Goal: Task Accomplishment & Management: Manage account settings

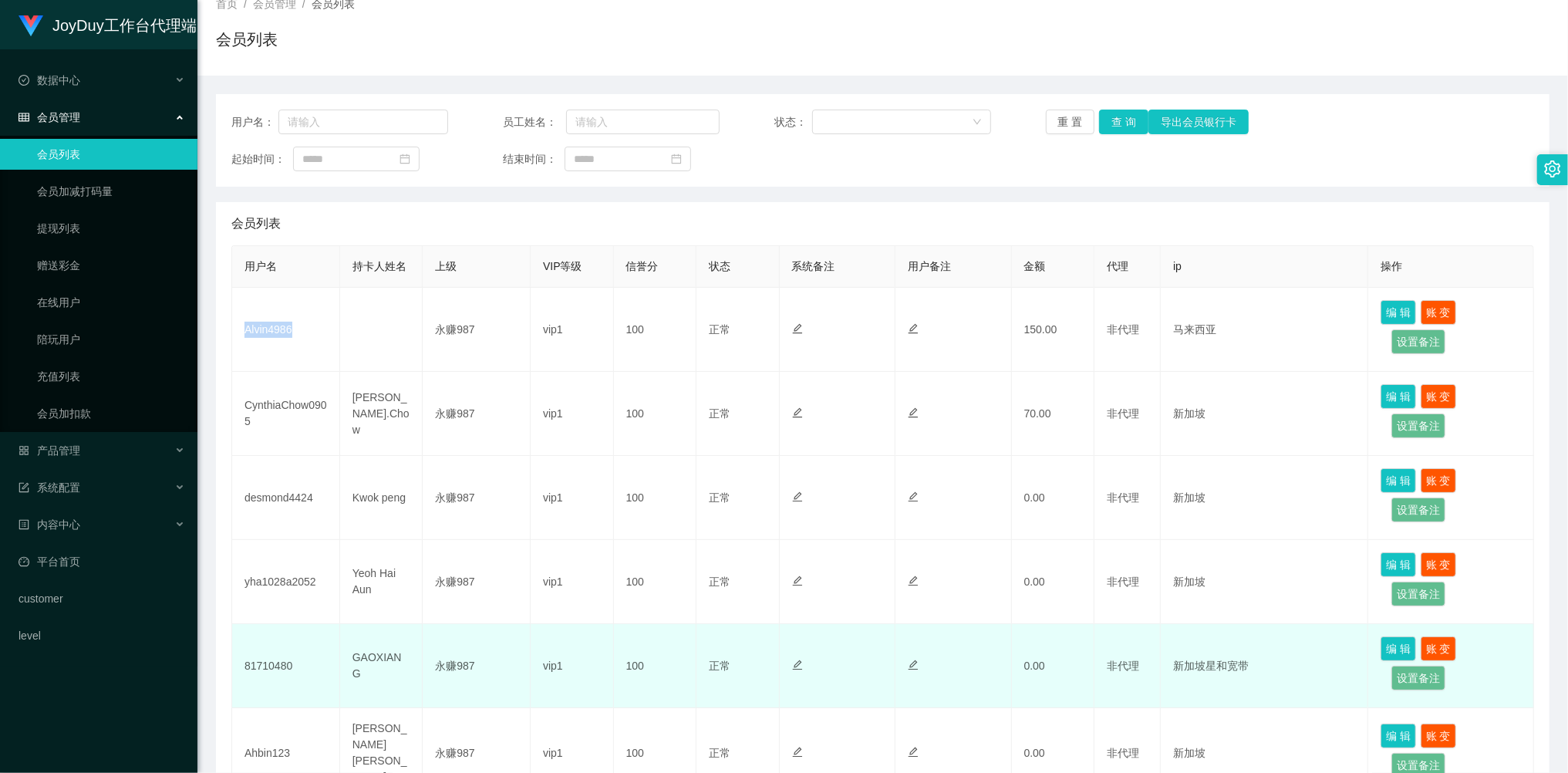
scroll to position [411, 0]
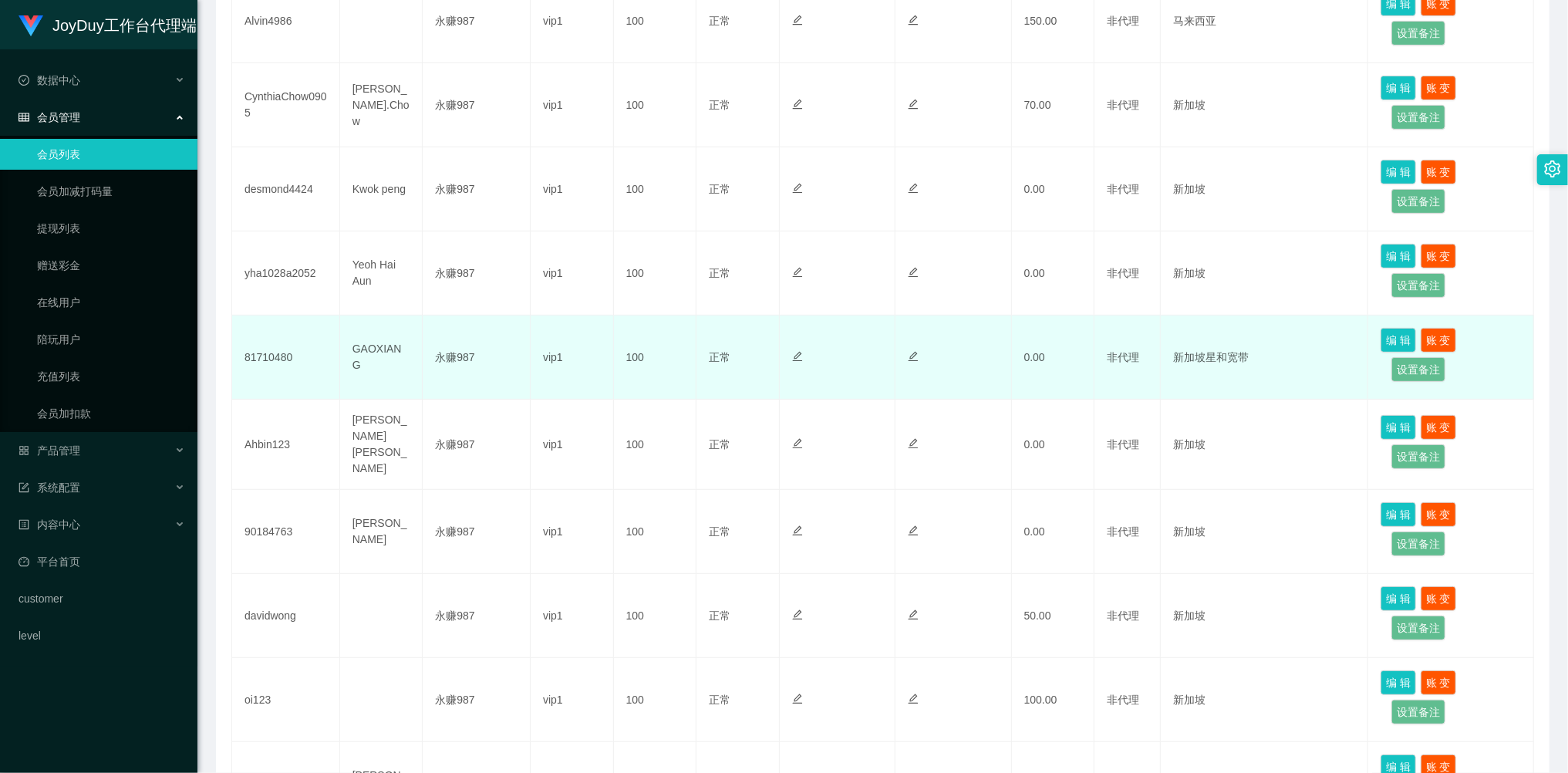
click at [387, 359] on td "GAOXIANG" at bounding box center [382, 357] width 84 height 84
click at [387, 358] on td "GAOXIANG" at bounding box center [382, 357] width 84 height 84
copy td "GAOXIANG"
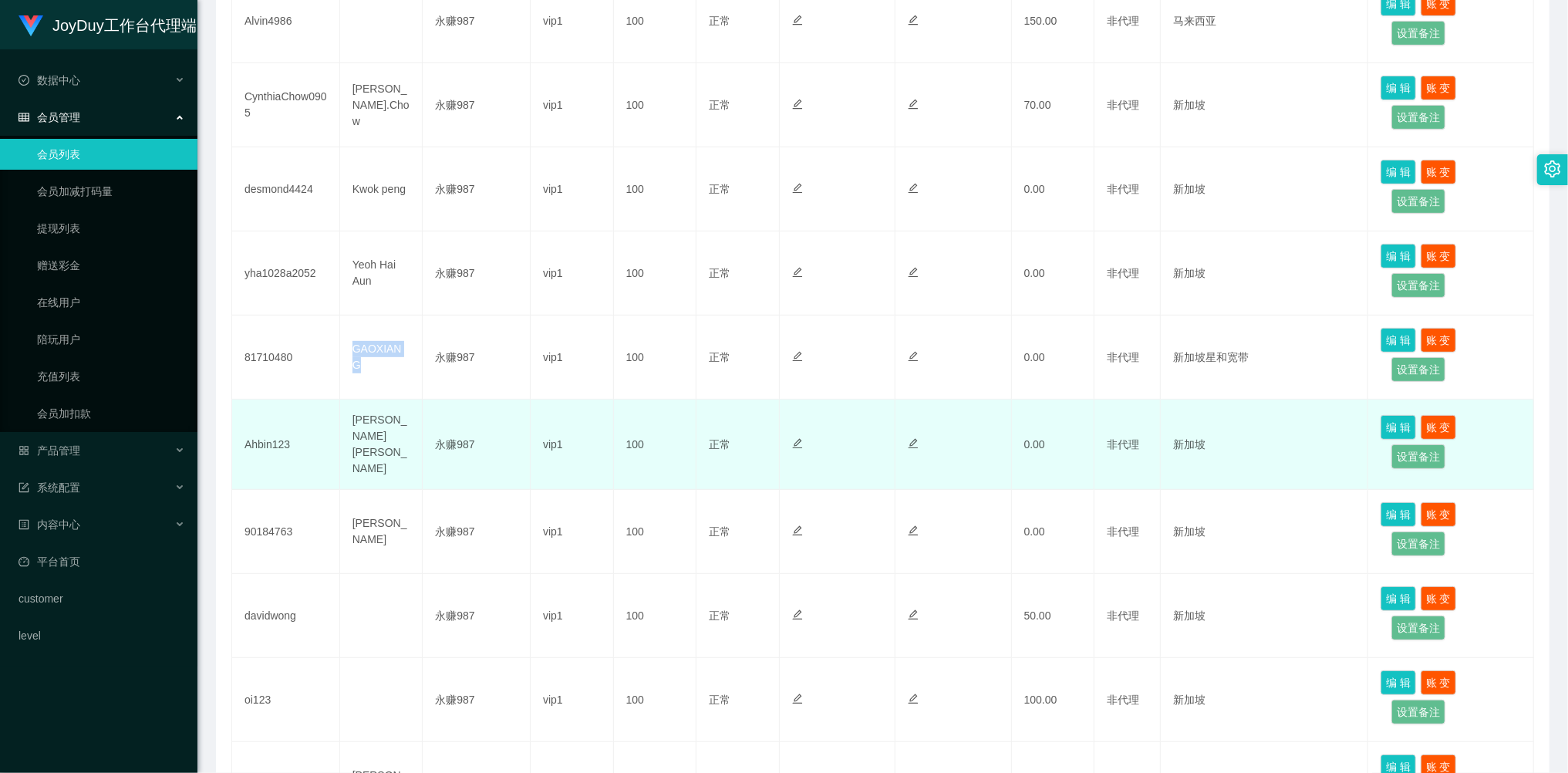
scroll to position [206, 0]
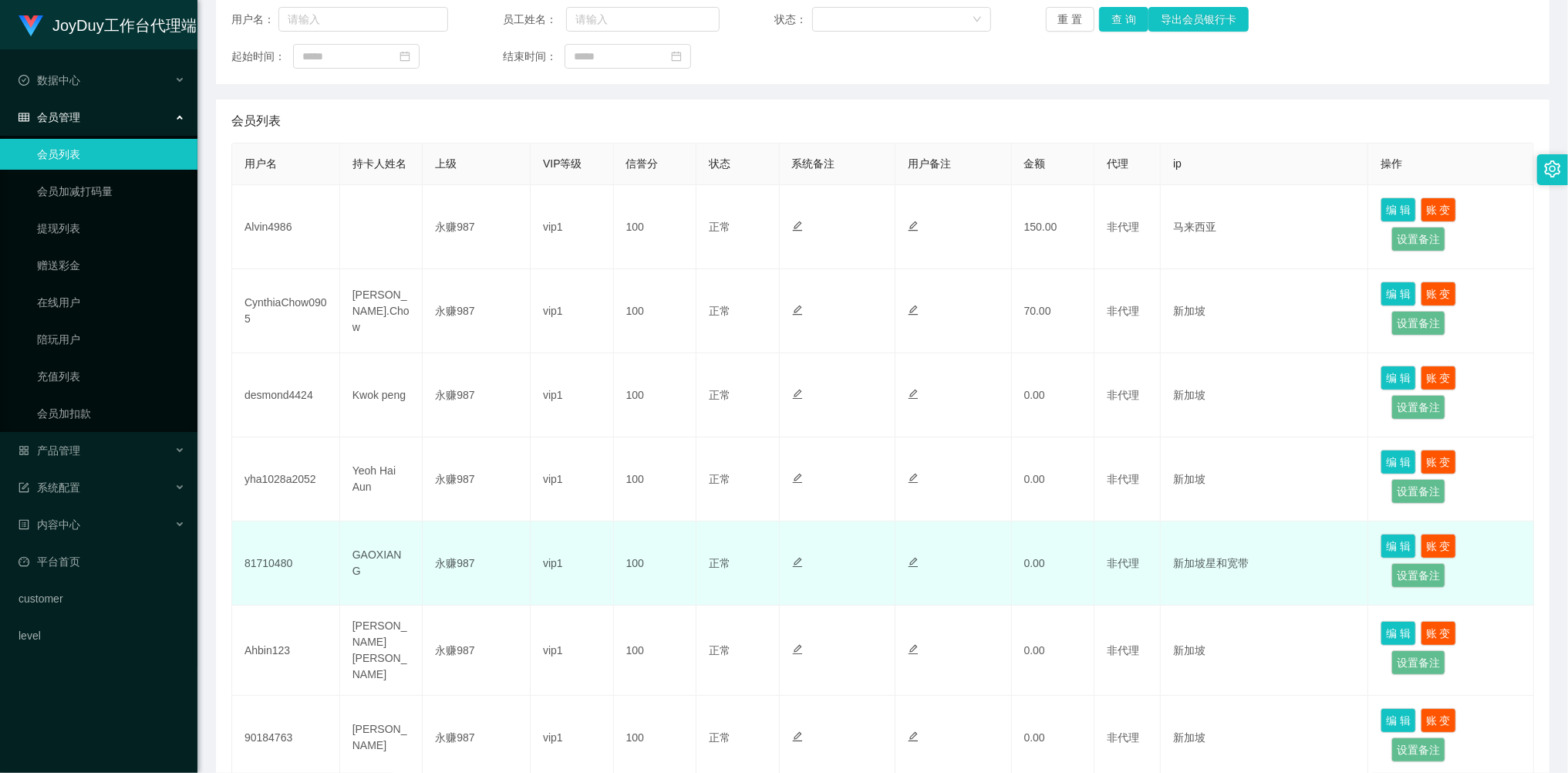
click at [282, 558] on td "81710480" at bounding box center [287, 563] width 108 height 84
click at [371, 559] on td "GAOXIANG" at bounding box center [382, 563] width 84 height 84
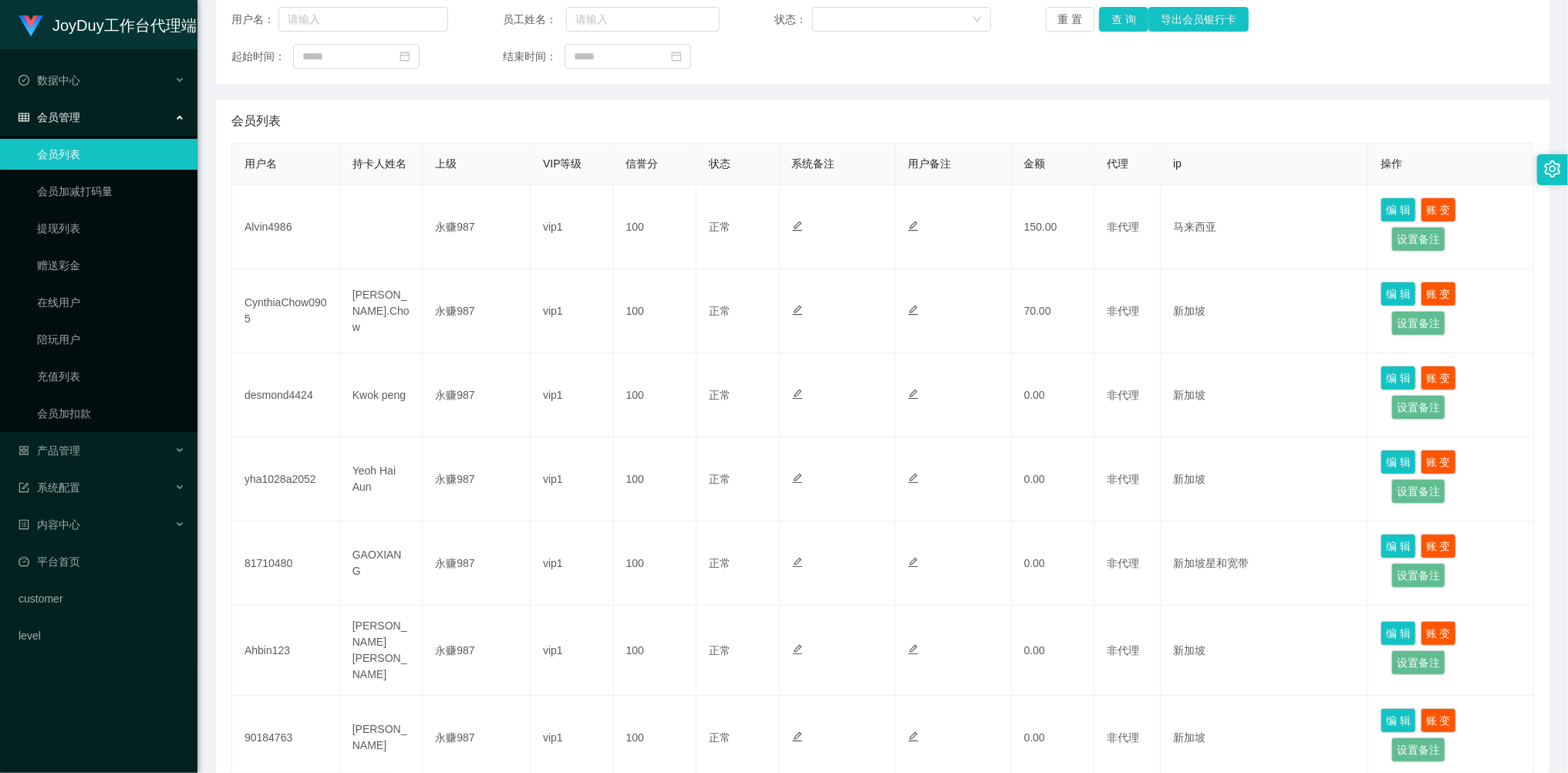
scroll to position [0, 0]
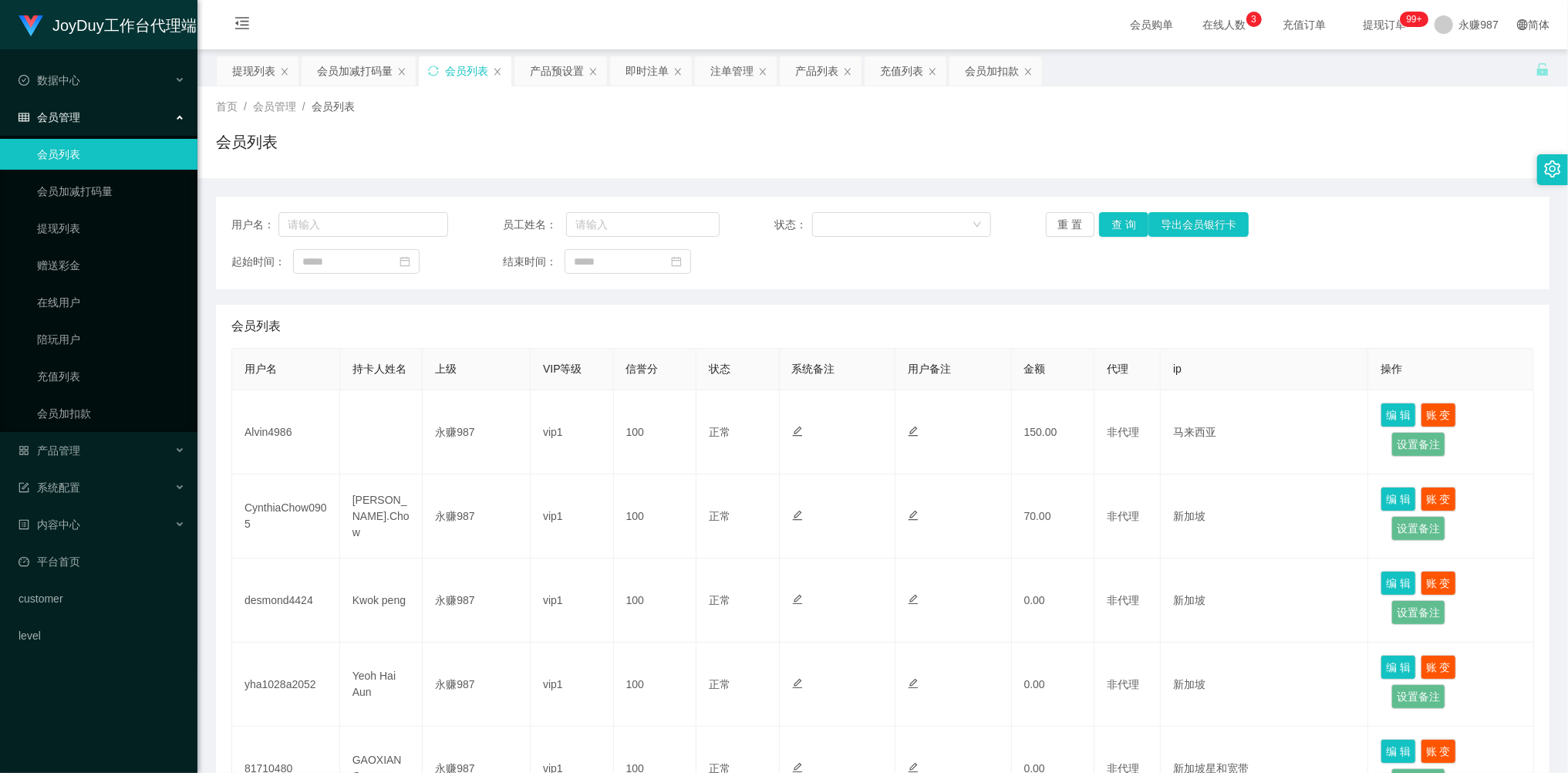
click at [74, 114] on span "会员管理" at bounding box center [49, 117] width 61 height 12
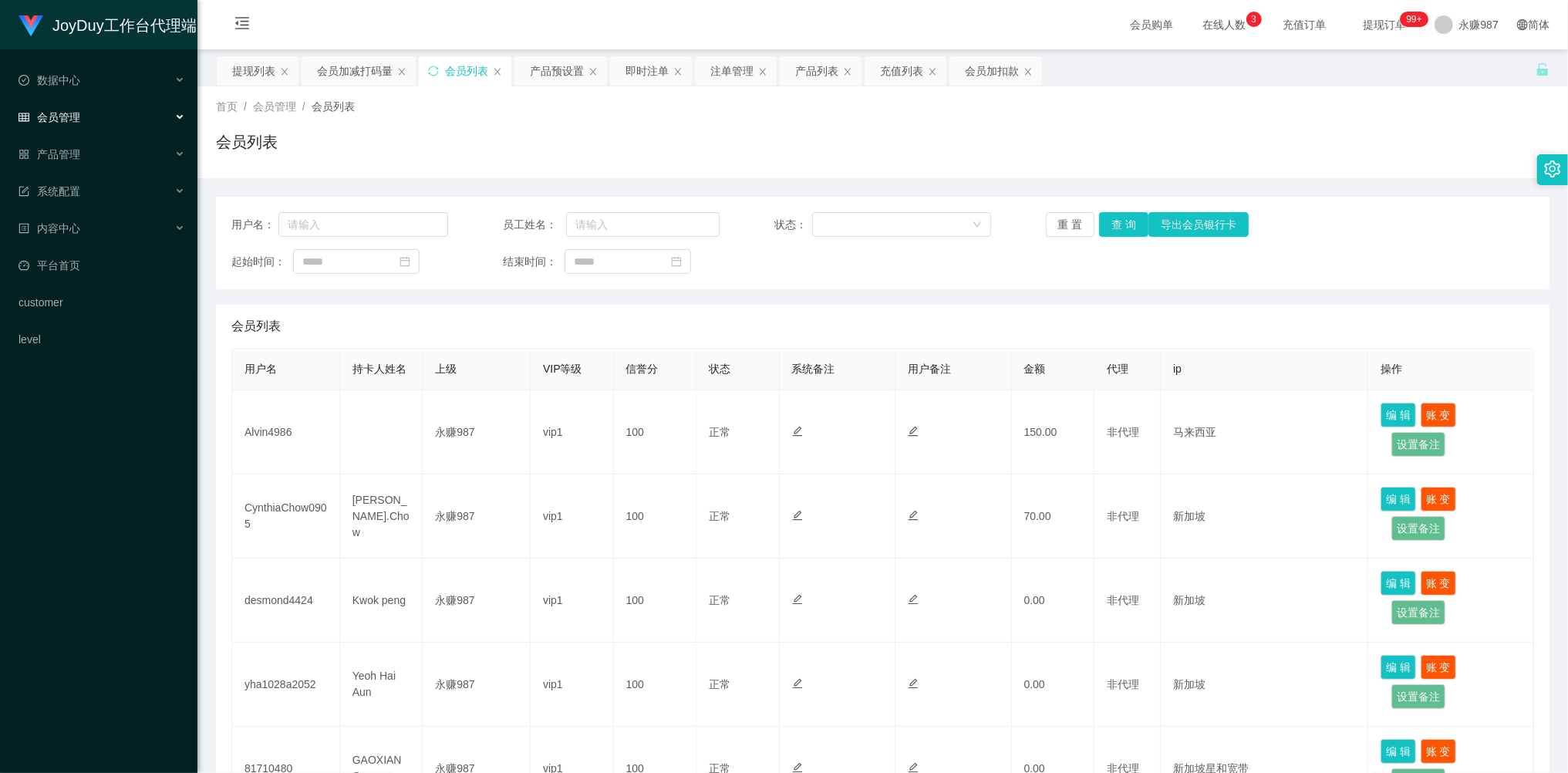
click at [74, 112] on span "会员管理" at bounding box center [49, 117] width 61 height 12
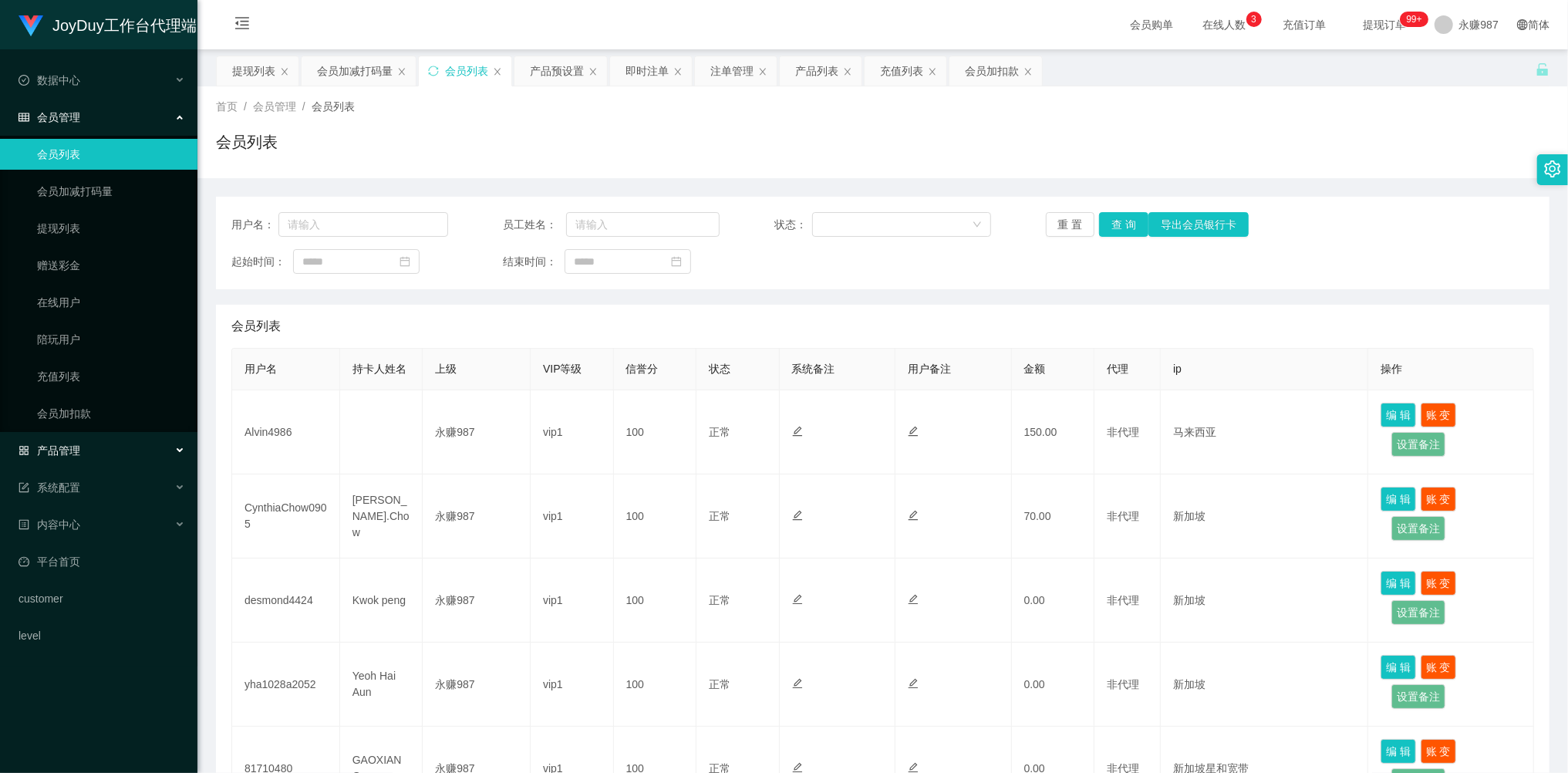
drag, startPoint x: 77, startPoint y: 454, endPoint x: 113, endPoint y: 454, distance: 36.0
click at [77, 454] on div "产品管理" at bounding box center [98, 450] width 197 height 31
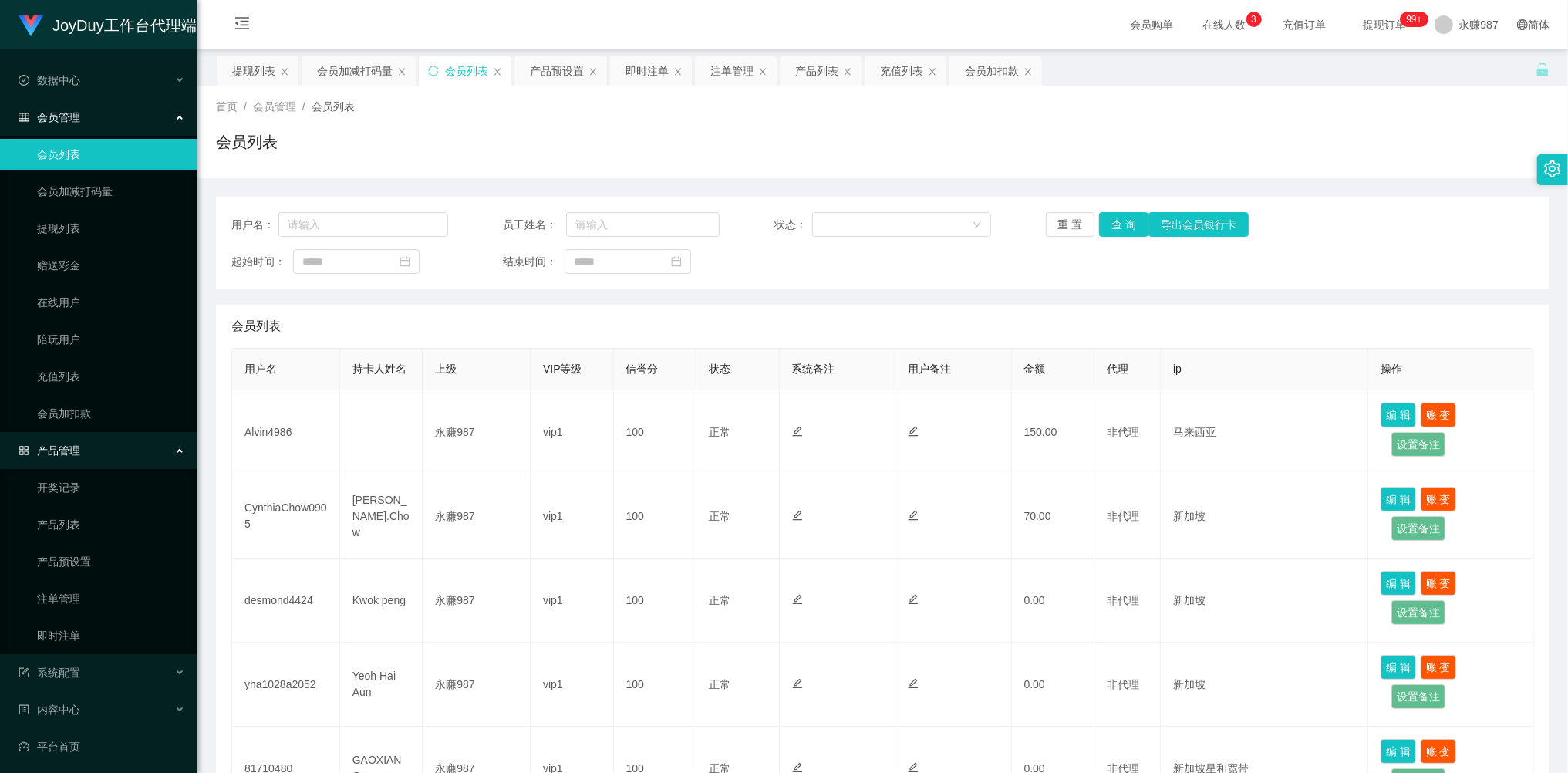
click at [74, 115] on span "会员管理" at bounding box center [49, 117] width 61 height 12
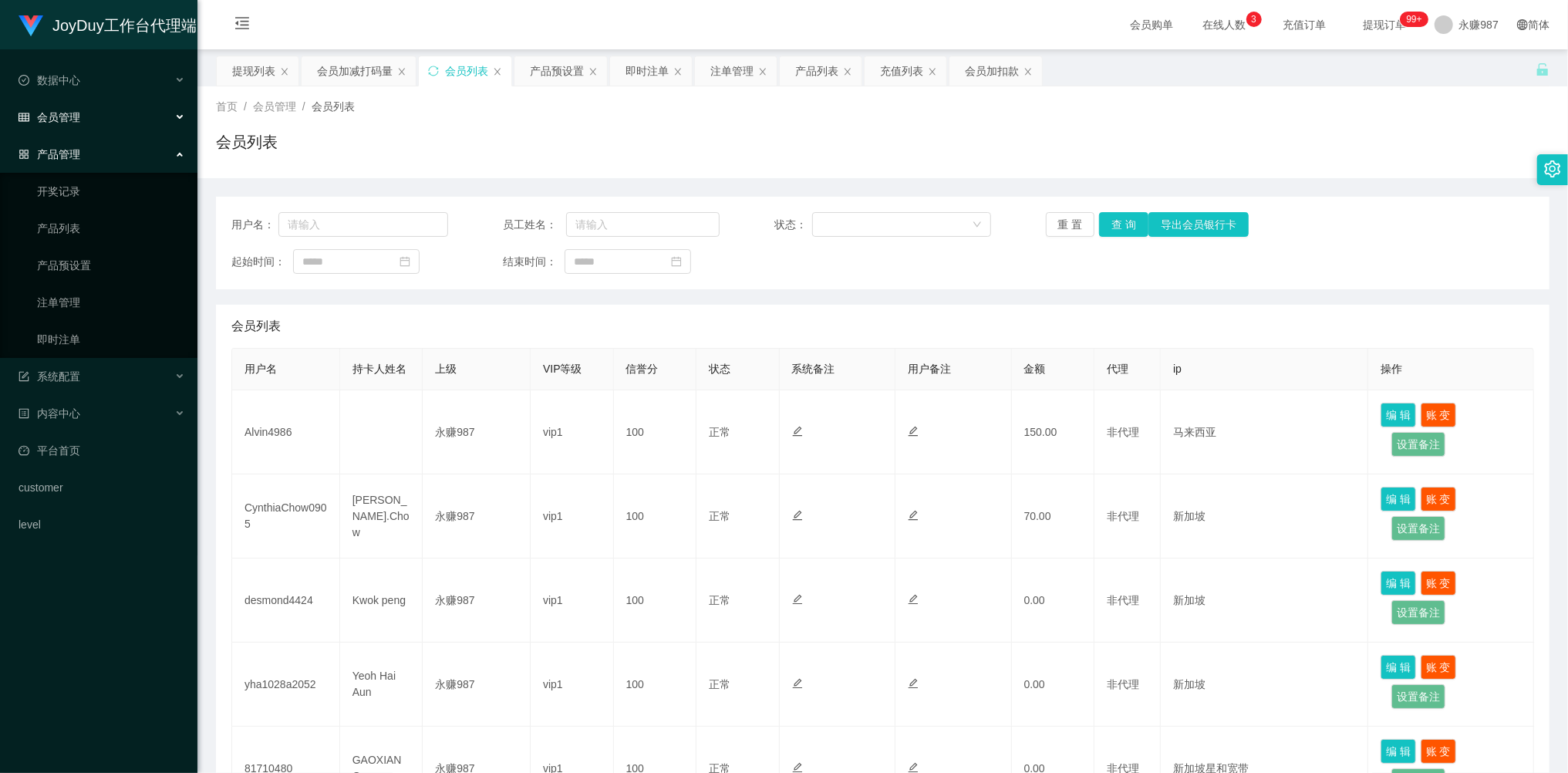
click at [75, 115] on span "会员管理" at bounding box center [49, 117] width 61 height 12
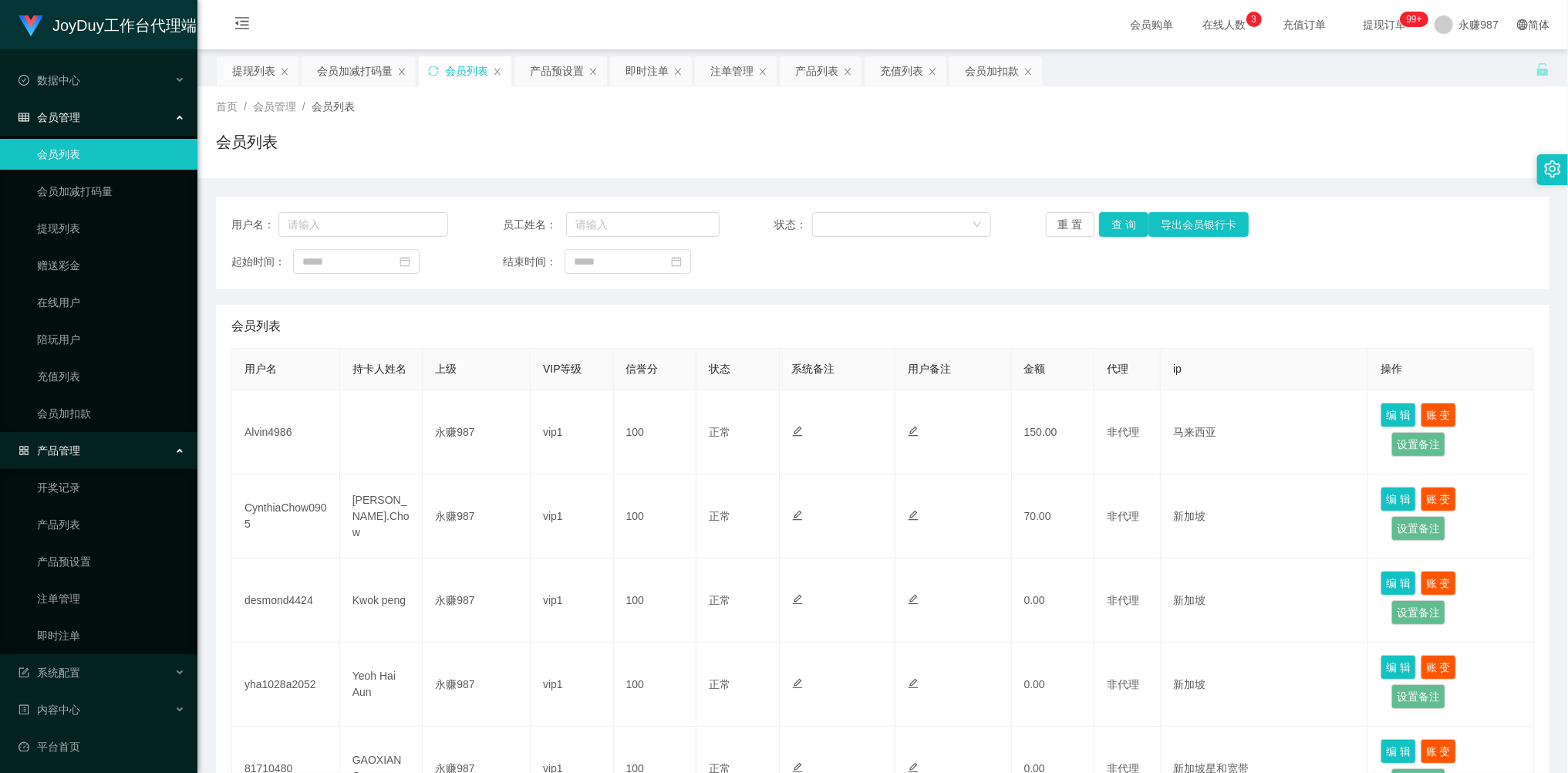
click at [361, 239] on div "用户名： 员工姓名： 状态： 重 置 查 询 导出会员银行卡 起始时间： 结束时间：" at bounding box center [883, 242] width 1334 height 93
click at [367, 224] on input "text" at bounding box center [363, 224] width 169 height 25
paste input "CynthiaChow0905"
type input "CynthiaChow0905"
click at [1115, 220] on button "查 询" at bounding box center [1123, 224] width 49 height 25
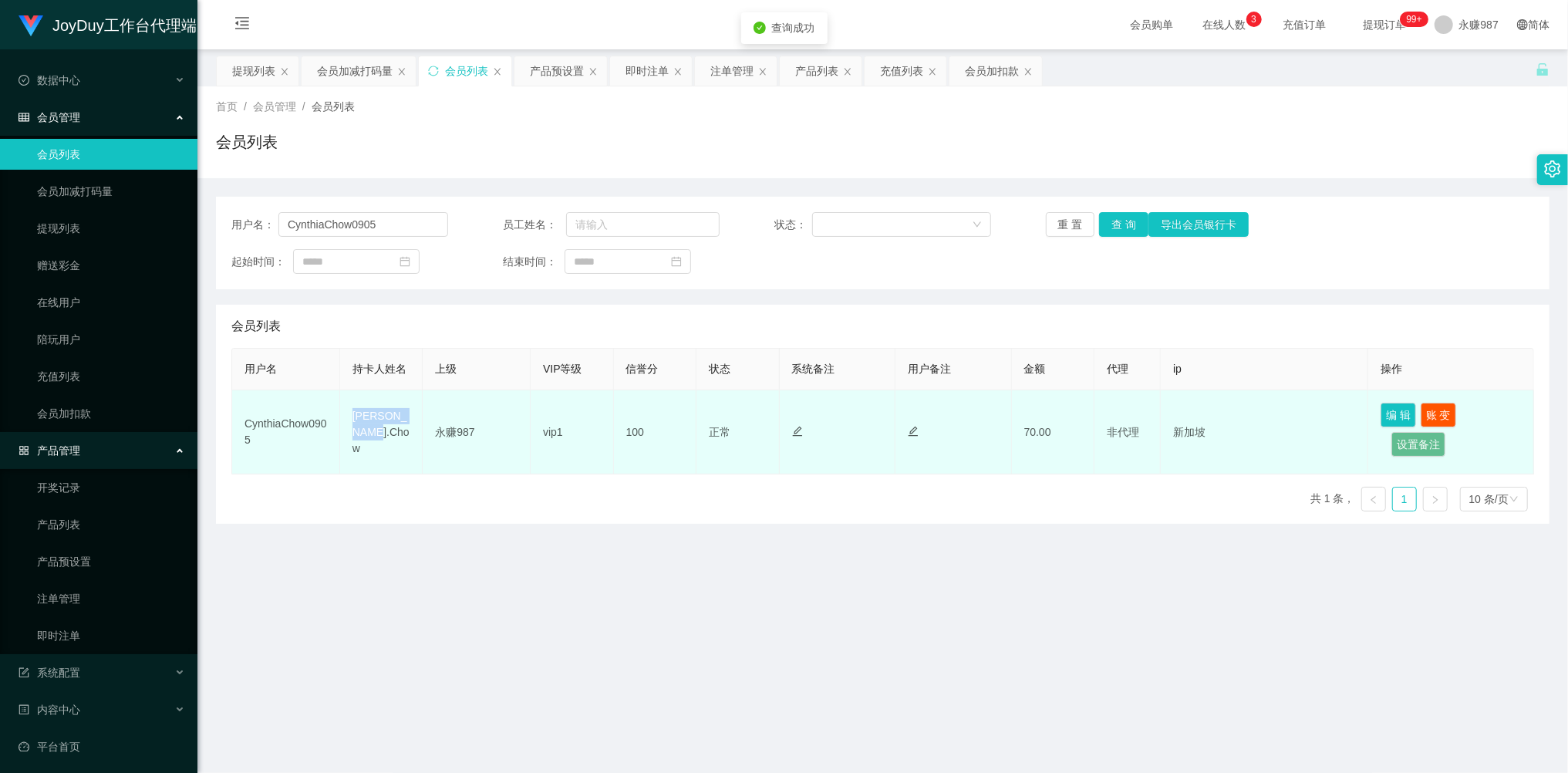
drag, startPoint x: 374, startPoint y: 445, endPoint x: 349, endPoint y: 423, distance: 33.3
click at [349, 423] on td "[PERSON_NAME].Chow" at bounding box center [382, 432] width 84 height 84
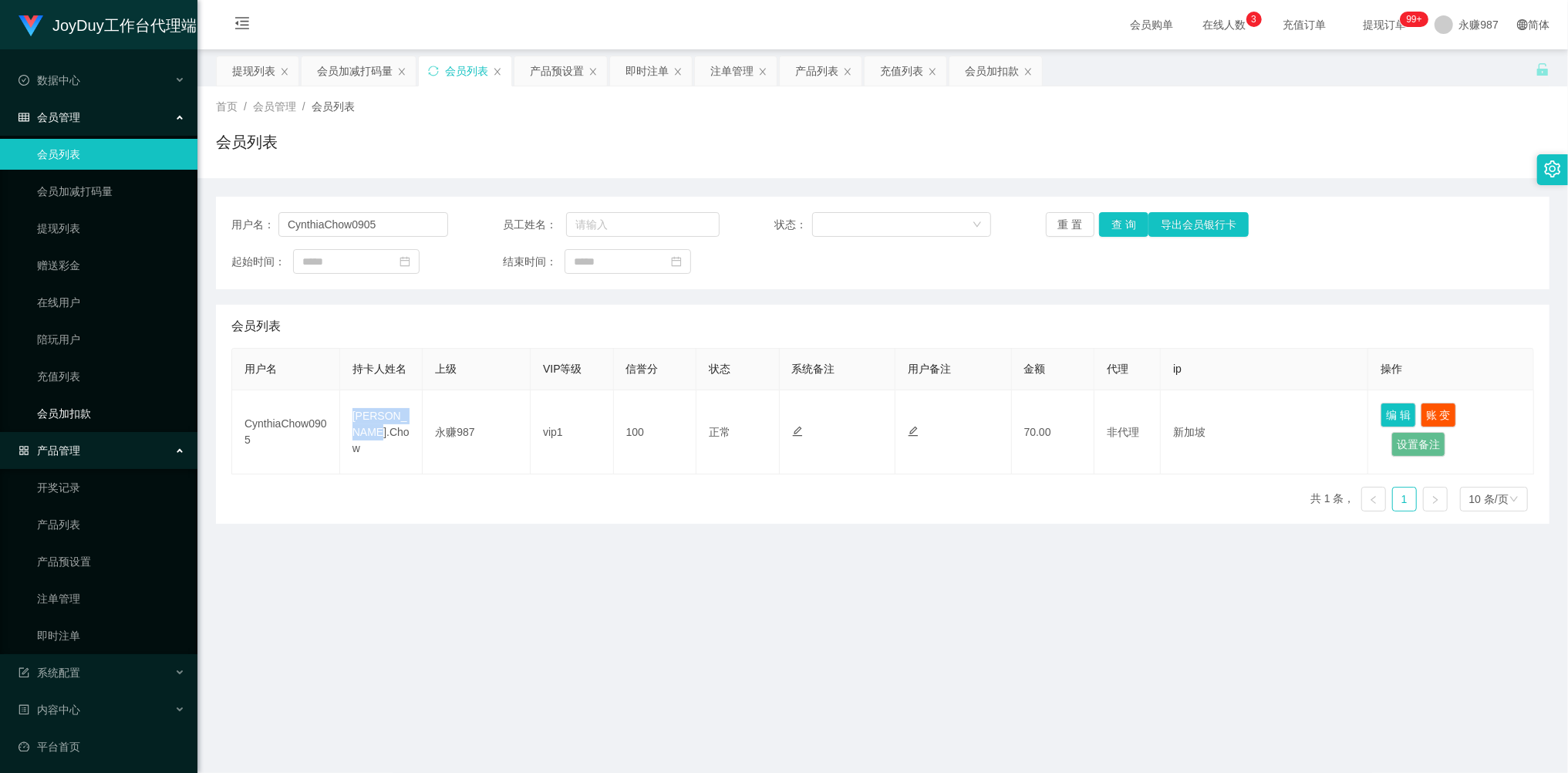
copy td "[PERSON_NAME].Chow"
click at [575, 566] on main "关闭左侧 关闭右侧 关闭其它 刷新页面 提现列表 会员加减打码量 会员列表 产品预设置 即时注单 注单管理 产品列表 充值列表 会员加扣款 首页 / 会员管理…" at bounding box center [883, 450] width 1371 height 802
click at [1071, 220] on button "重 置" at bounding box center [1070, 224] width 49 height 25
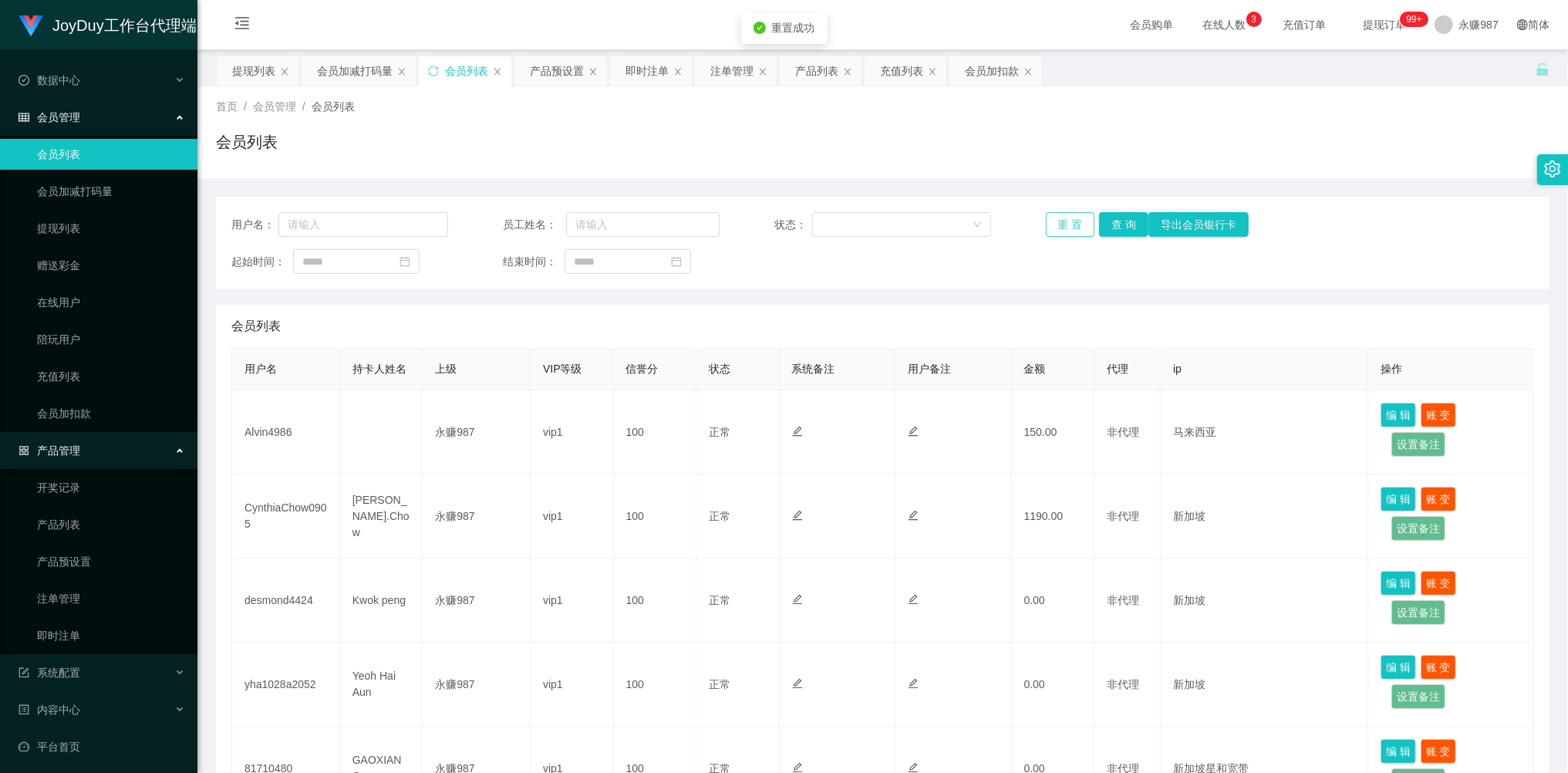
click at [1069, 219] on button "重 置" at bounding box center [1070, 224] width 49 height 25
click at [1069, 219] on div "重 置 查 询 导出会员银行卡" at bounding box center [1154, 224] width 217 height 25
click at [1068, 219] on button "重 置" at bounding box center [1070, 224] width 49 height 25
click at [1068, 217] on div "重 置 查 询 导出会员银行卡" at bounding box center [1154, 224] width 217 height 25
click at [1068, 217] on button "重 置" at bounding box center [1070, 224] width 49 height 25
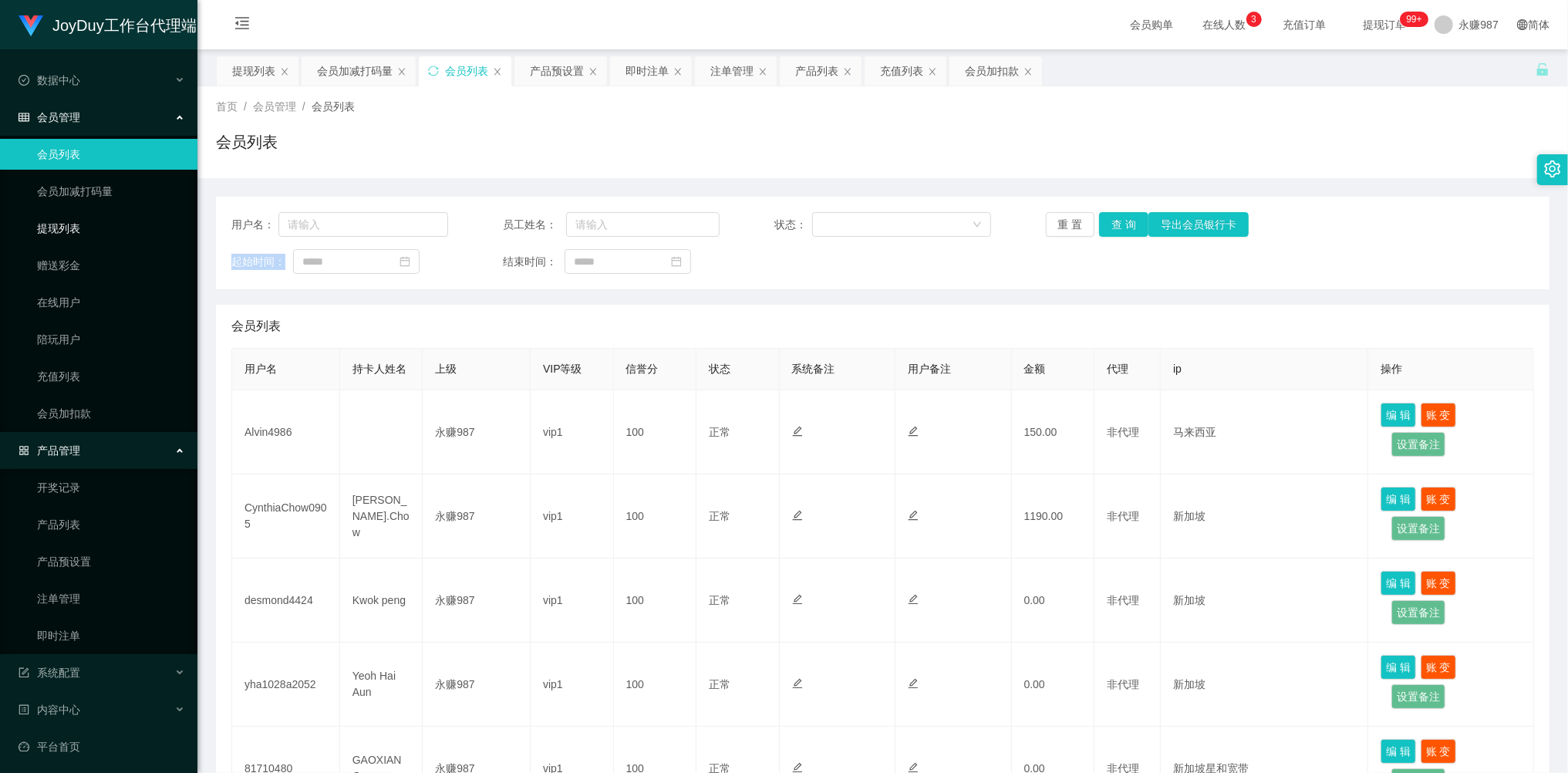
click at [97, 230] on link "提现列表" at bounding box center [111, 228] width 148 height 31
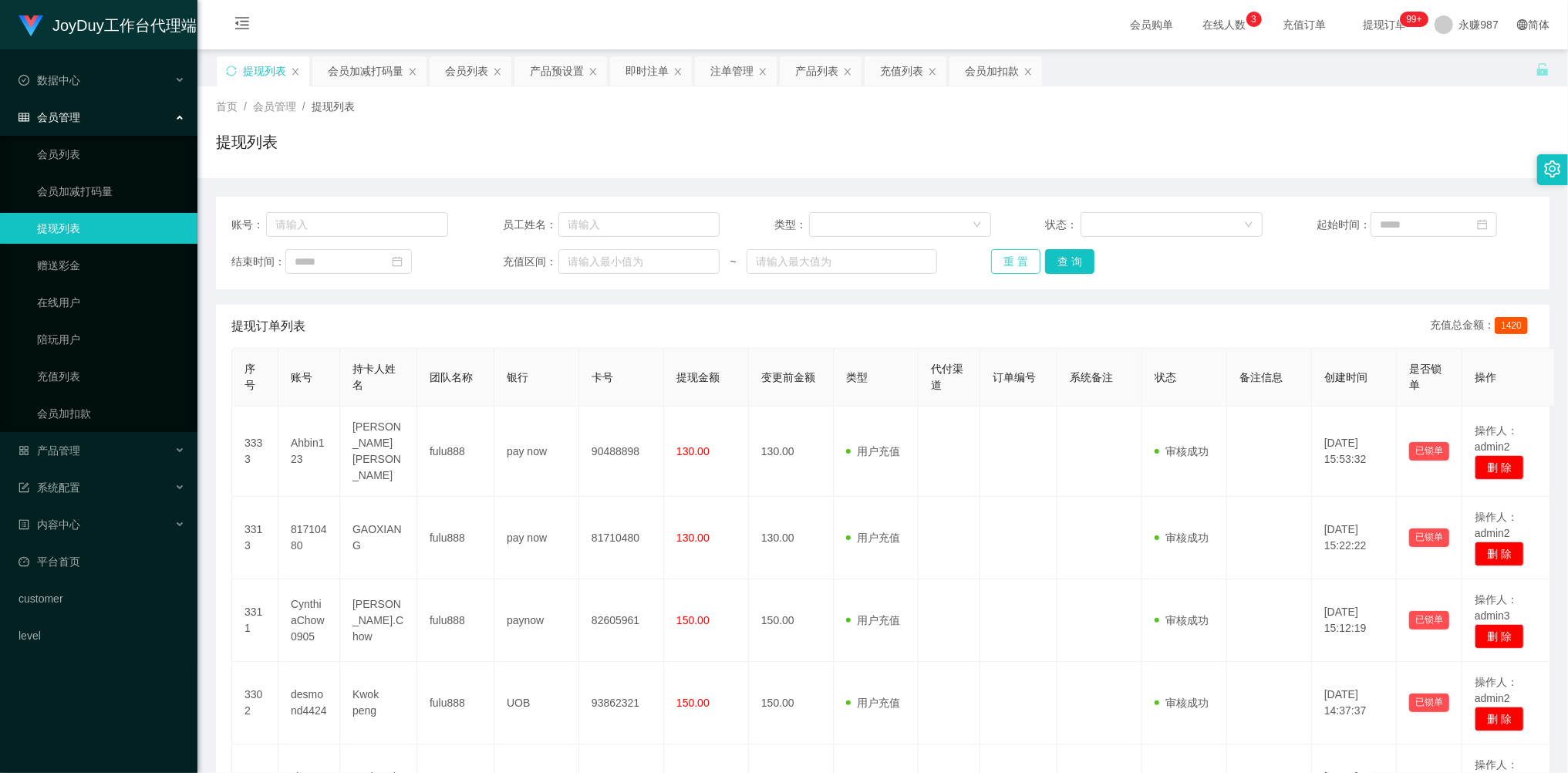
click at [1016, 262] on button "重 置" at bounding box center [1015, 261] width 49 height 25
click at [1016, 262] on div "重 置 查 询" at bounding box center [1099, 261] width 217 height 25
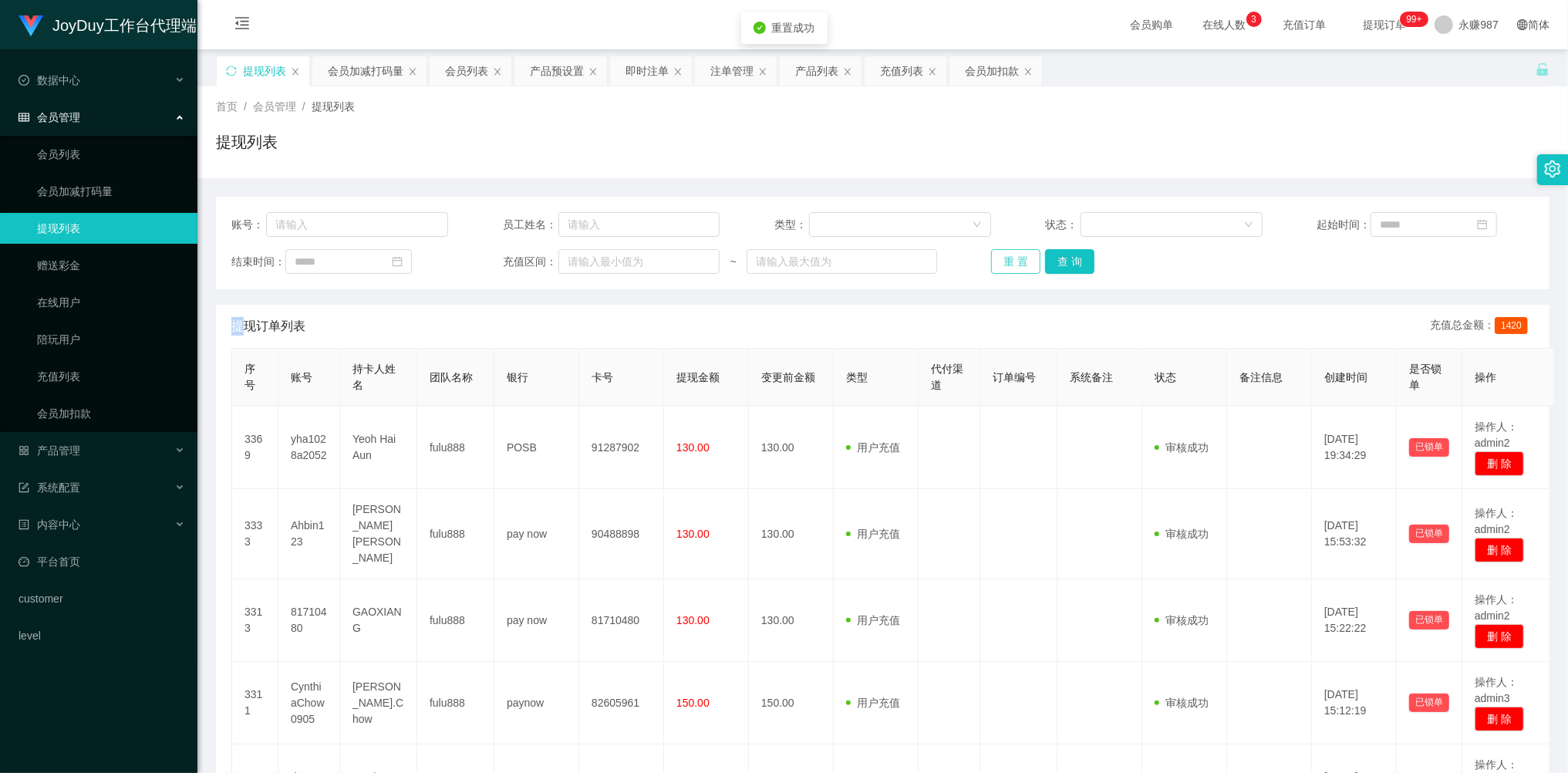
click at [1016, 262] on button "重 置" at bounding box center [1015, 261] width 49 height 25
click at [1016, 262] on div "重 置 查 询" at bounding box center [1099, 261] width 217 height 25
click at [1016, 262] on button "重 置" at bounding box center [1015, 261] width 49 height 25
click at [995, 263] on button "重 置" at bounding box center [1015, 261] width 49 height 25
click at [995, 263] on div "重 置 查 询" at bounding box center [1099, 261] width 217 height 25
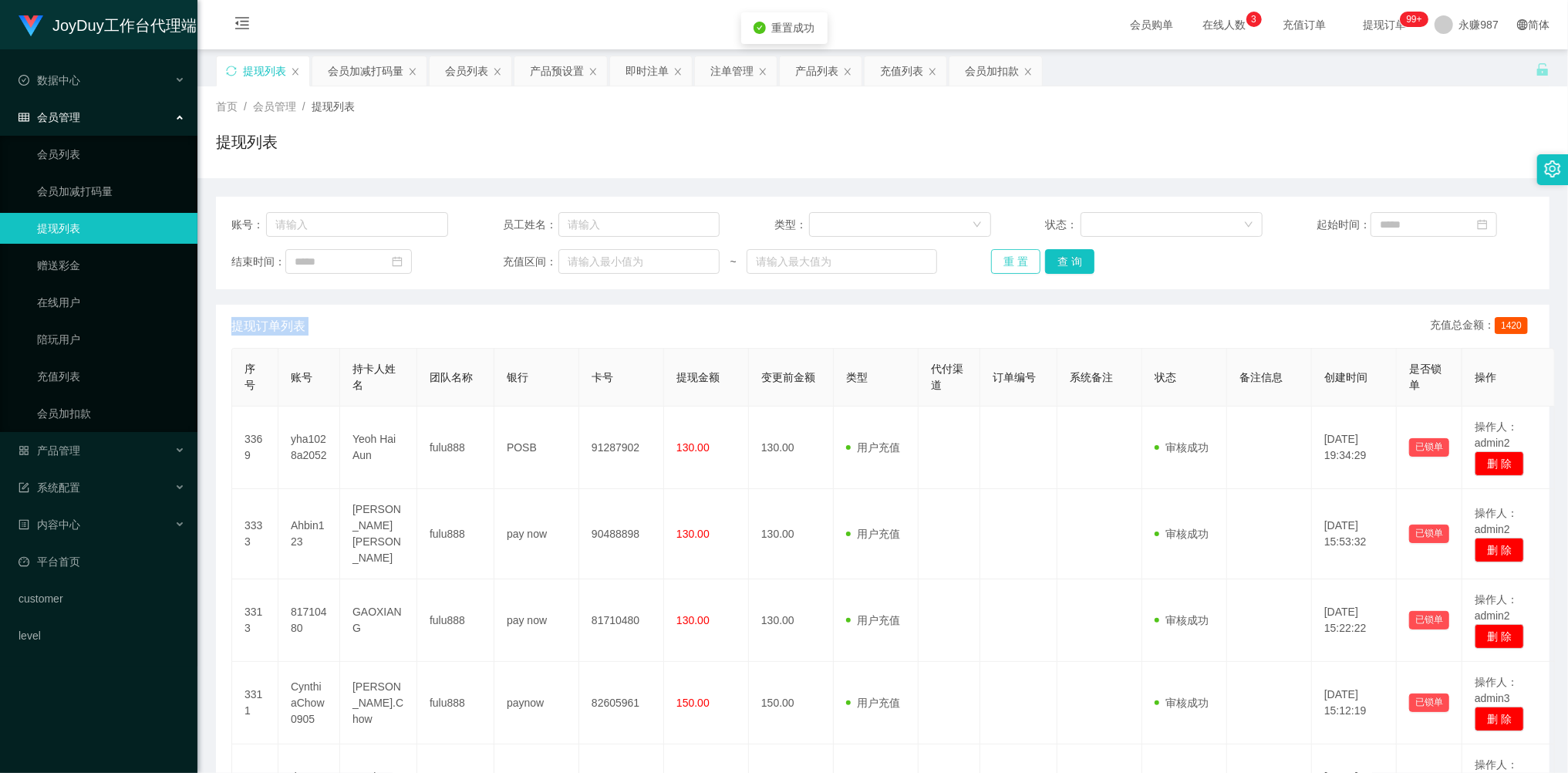
click at [995, 263] on button "重 置" at bounding box center [1015, 261] width 49 height 25
click at [995, 263] on div "重 置 查 询" at bounding box center [1099, 261] width 217 height 25
click at [1000, 263] on button "重 置" at bounding box center [1015, 261] width 49 height 25
click at [1000, 263] on div "重 置 查 询" at bounding box center [1099, 261] width 217 height 25
click at [1000, 263] on button "重 置" at bounding box center [1015, 261] width 49 height 25
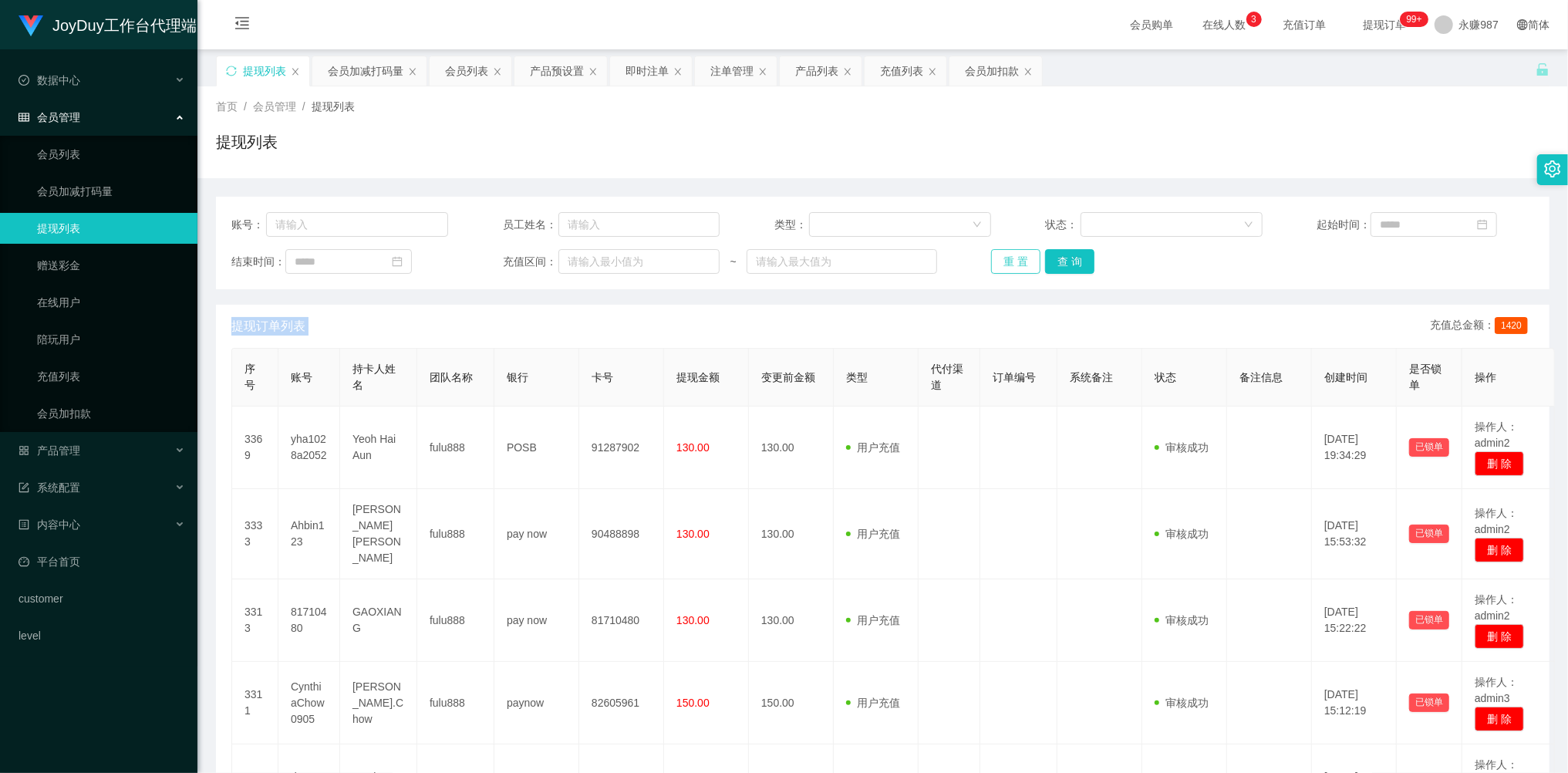
click at [1000, 262] on button "重 置" at bounding box center [1015, 261] width 49 height 25
click at [1001, 258] on div "重 置 查 询" at bounding box center [1099, 261] width 217 height 25
click at [84, 229] on link "提现列表" at bounding box center [111, 228] width 148 height 31
click at [1028, 264] on button "重 置" at bounding box center [1015, 261] width 49 height 25
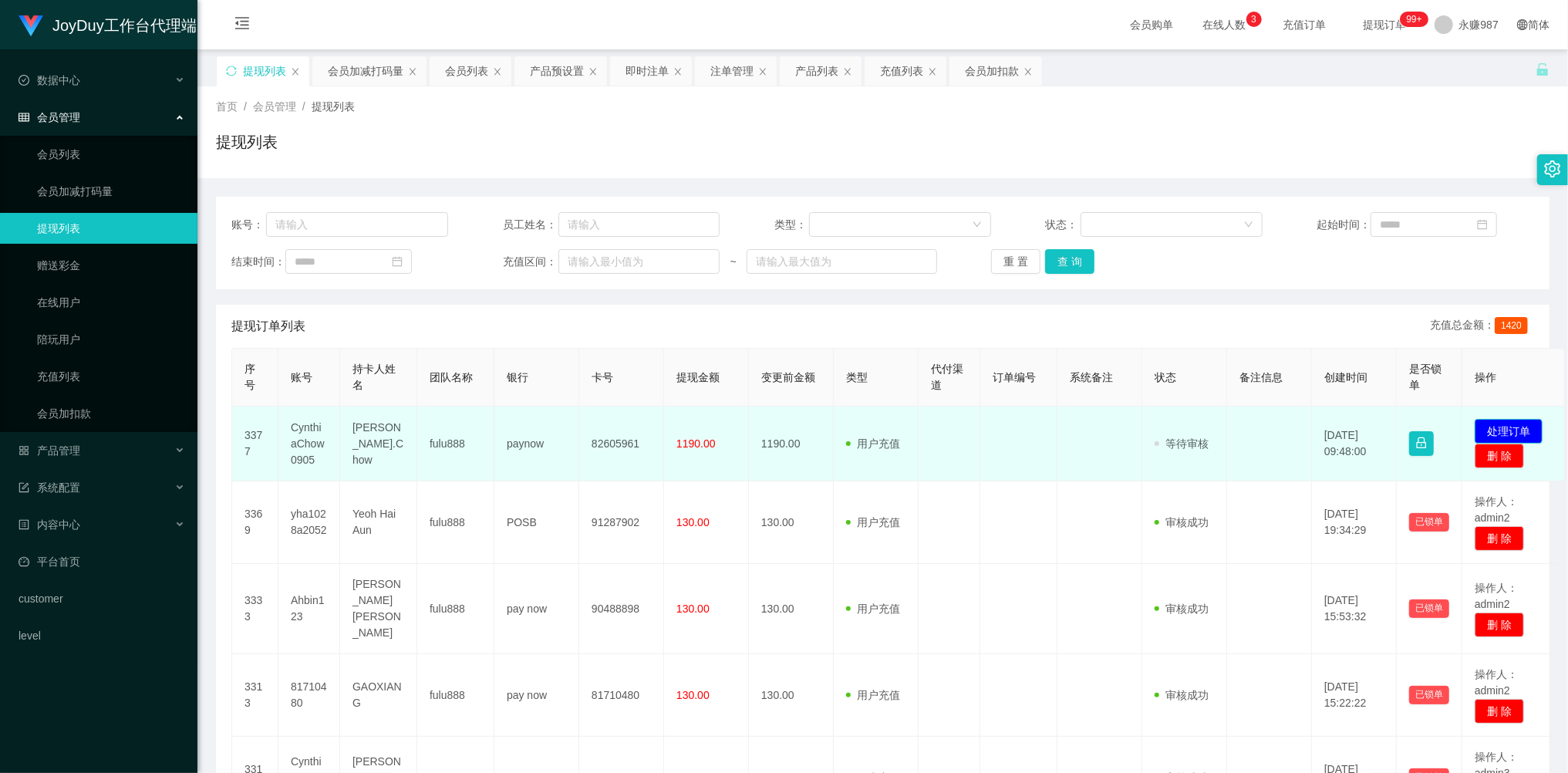
click at [1510, 427] on button "处理订单" at bounding box center [1508, 431] width 68 height 25
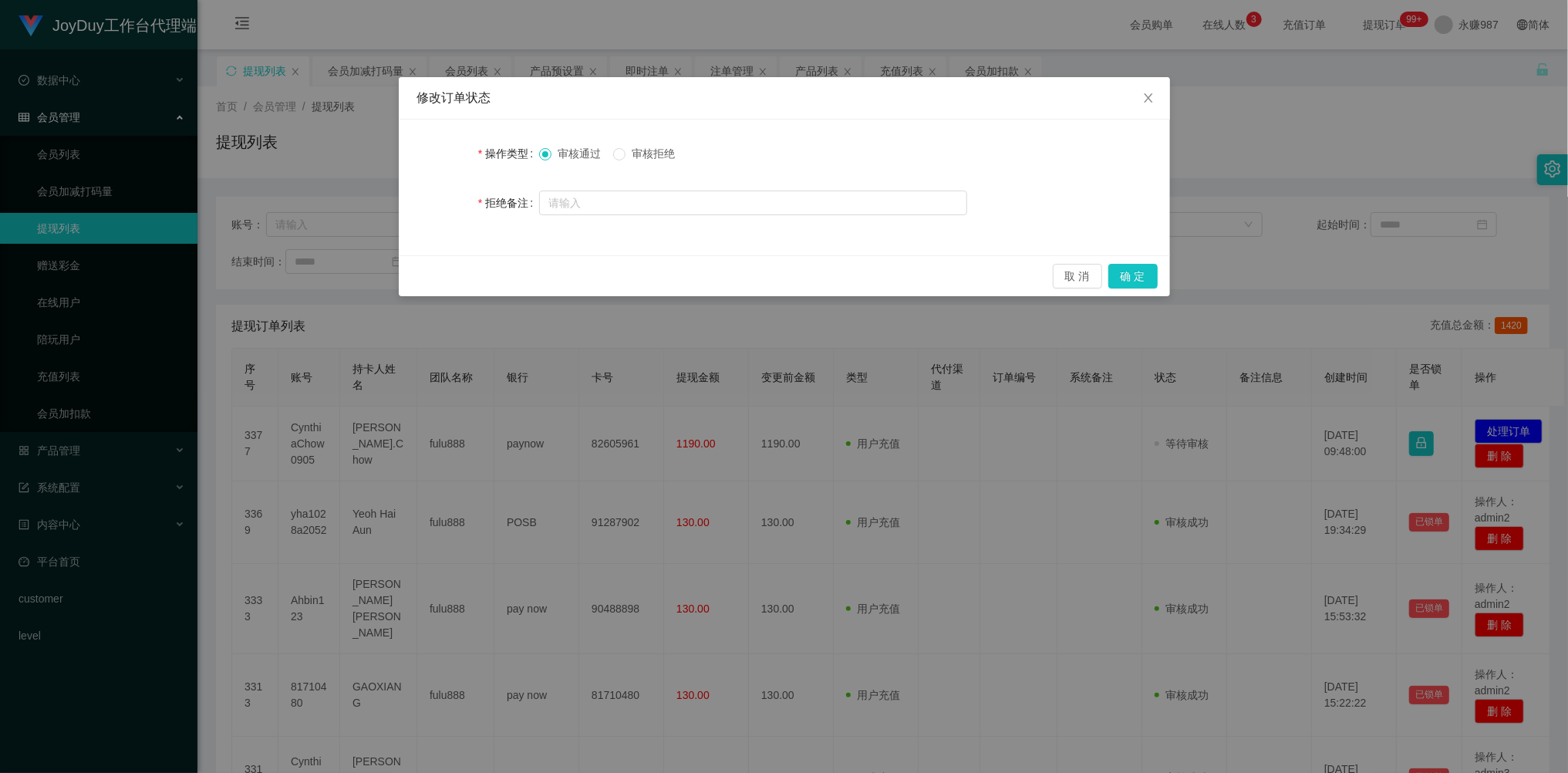
click at [656, 158] on span "审核拒绝" at bounding box center [653, 153] width 56 height 12
click at [592, 196] on input "text" at bounding box center [752, 203] width 428 height 25
paste input "尊敬的学员：CynthiaChow0905，您好，检测到您账号信誉分不足100分，订单操作错误-10分，您联系您的活动经理补齐100分恢复正常信誉分值（1分=…"
type input "尊敬的学员：CynthiaChow0905，您好，检测到您账号信誉分不足100分，订单操作错误-10分，您联系您的活动经理补齐100分恢复正常信誉分值（1分=…"
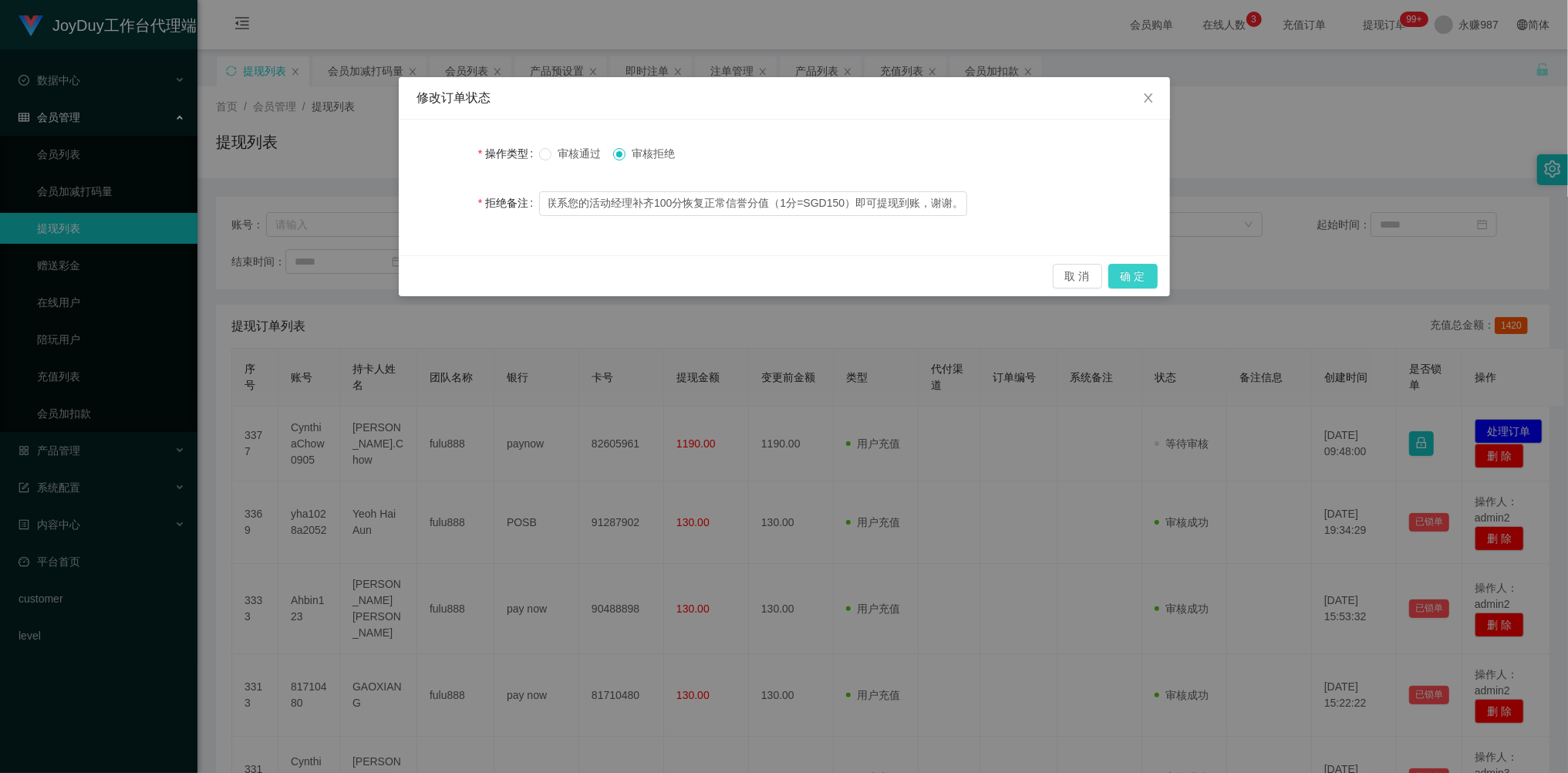
scroll to position [0, 0]
click at [1123, 272] on button "确 定" at bounding box center [1133, 276] width 49 height 25
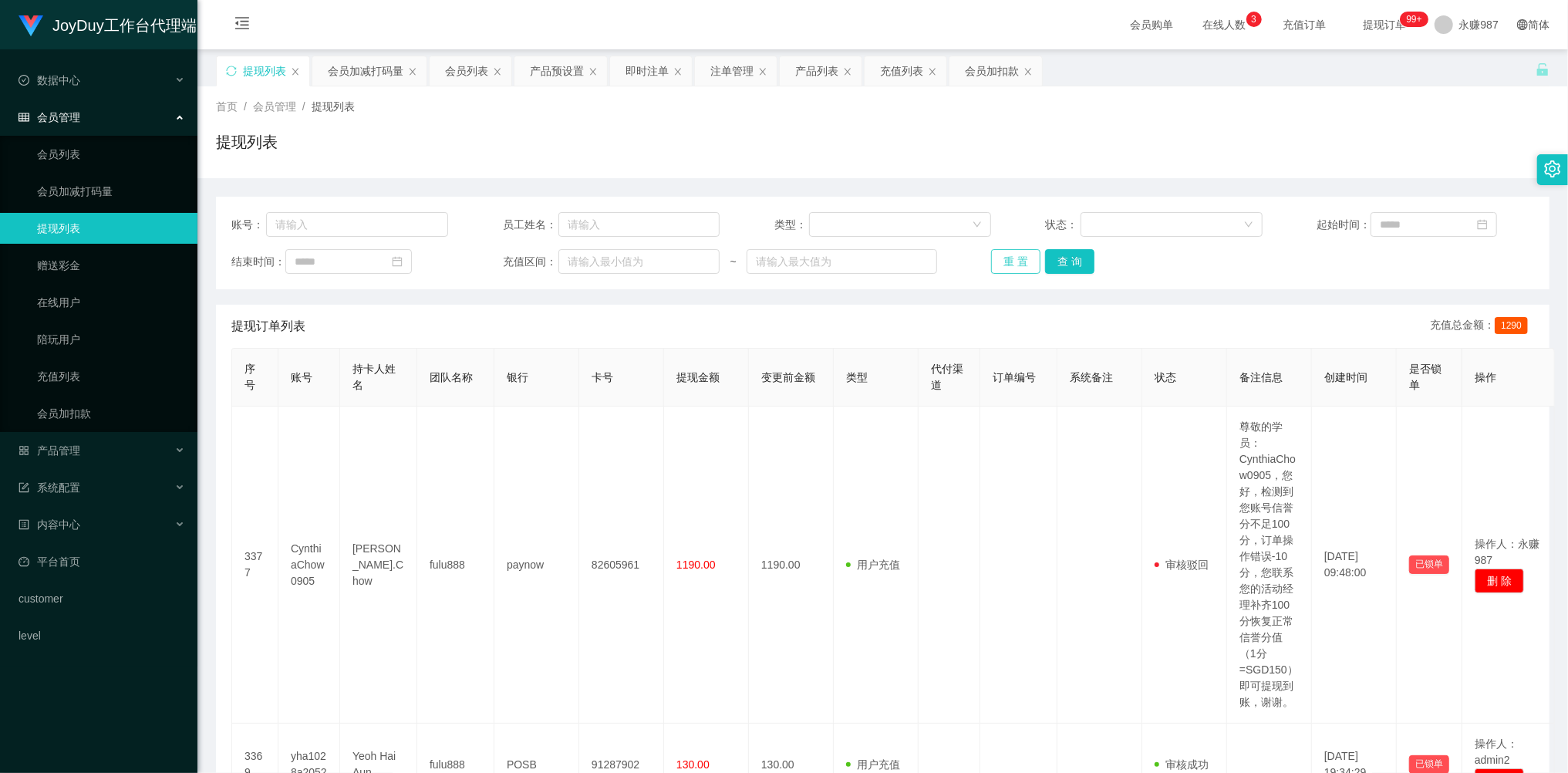
click at [1013, 257] on button "重 置" at bounding box center [1015, 261] width 49 height 25
click at [1013, 257] on div "重 置 查 询" at bounding box center [1099, 261] width 217 height 25
click at [70, 139] on link "会员列表" at bounding box center [111, 155] width 148 height 31
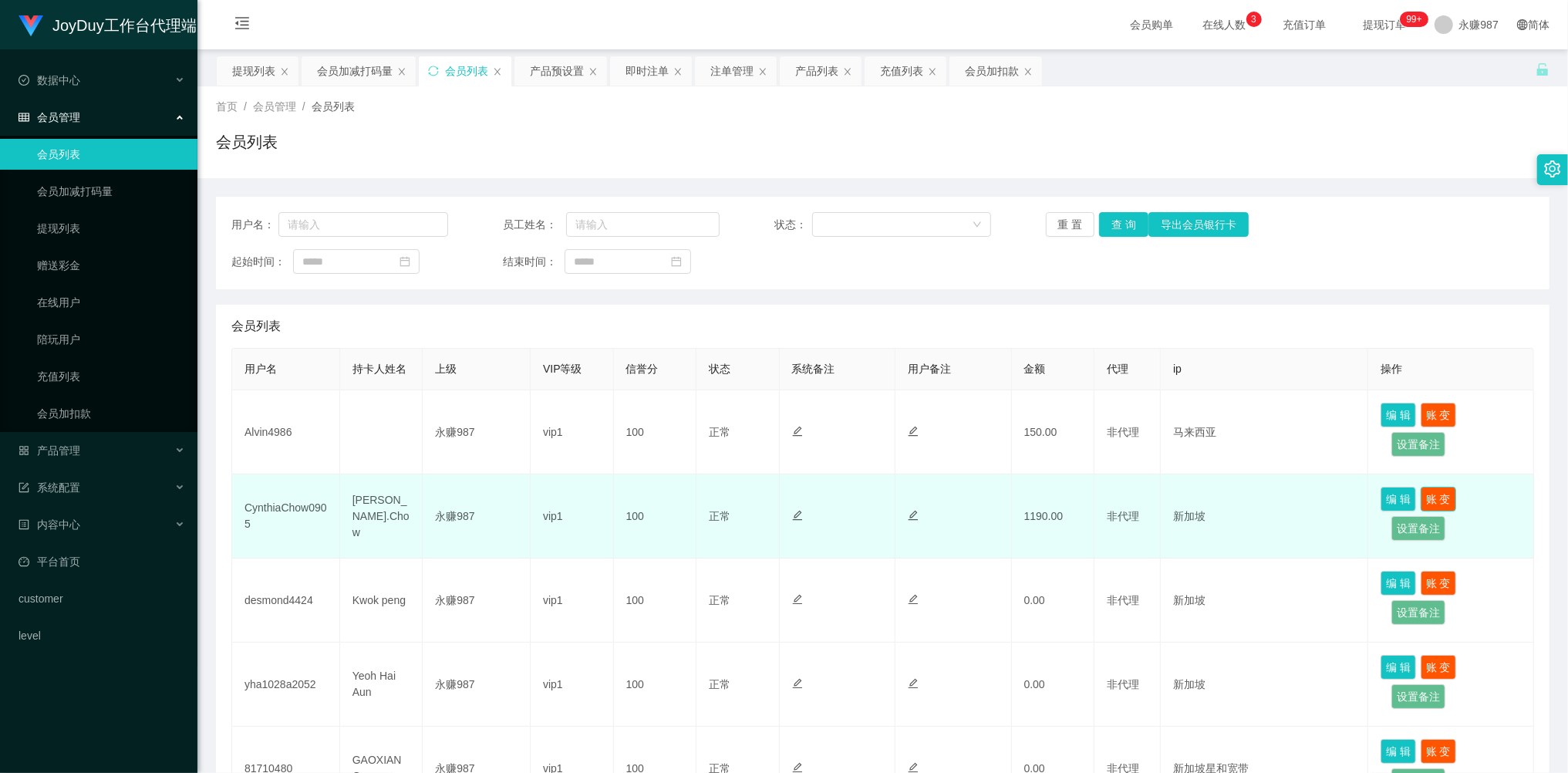
click at [1432, 498] on button "账 变" at bounding box center [1438, 499] width 35 height 25
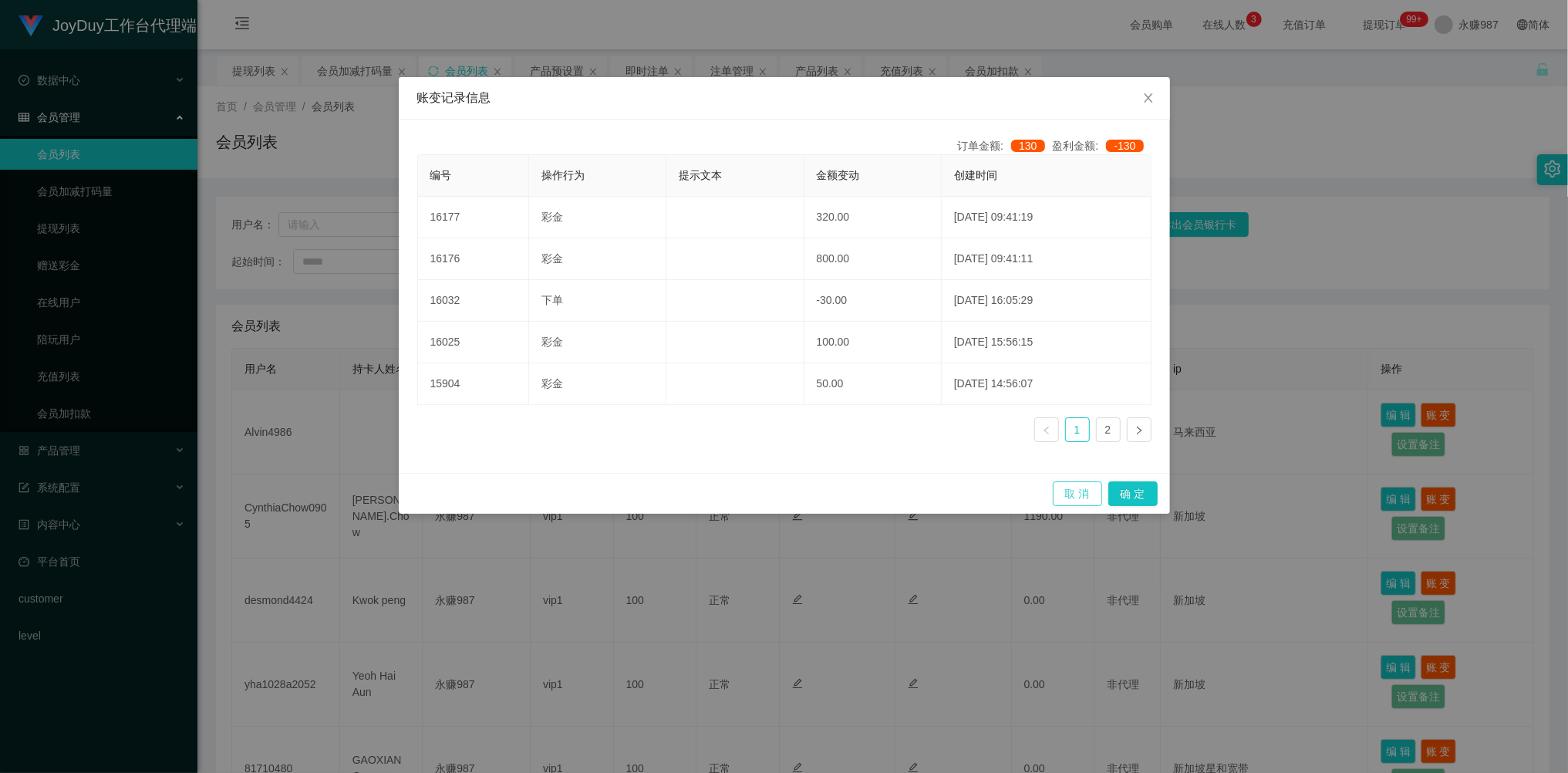
click at [1072, 487] on button "取 消" at bounding box center [1078, 494] width 49 height 25
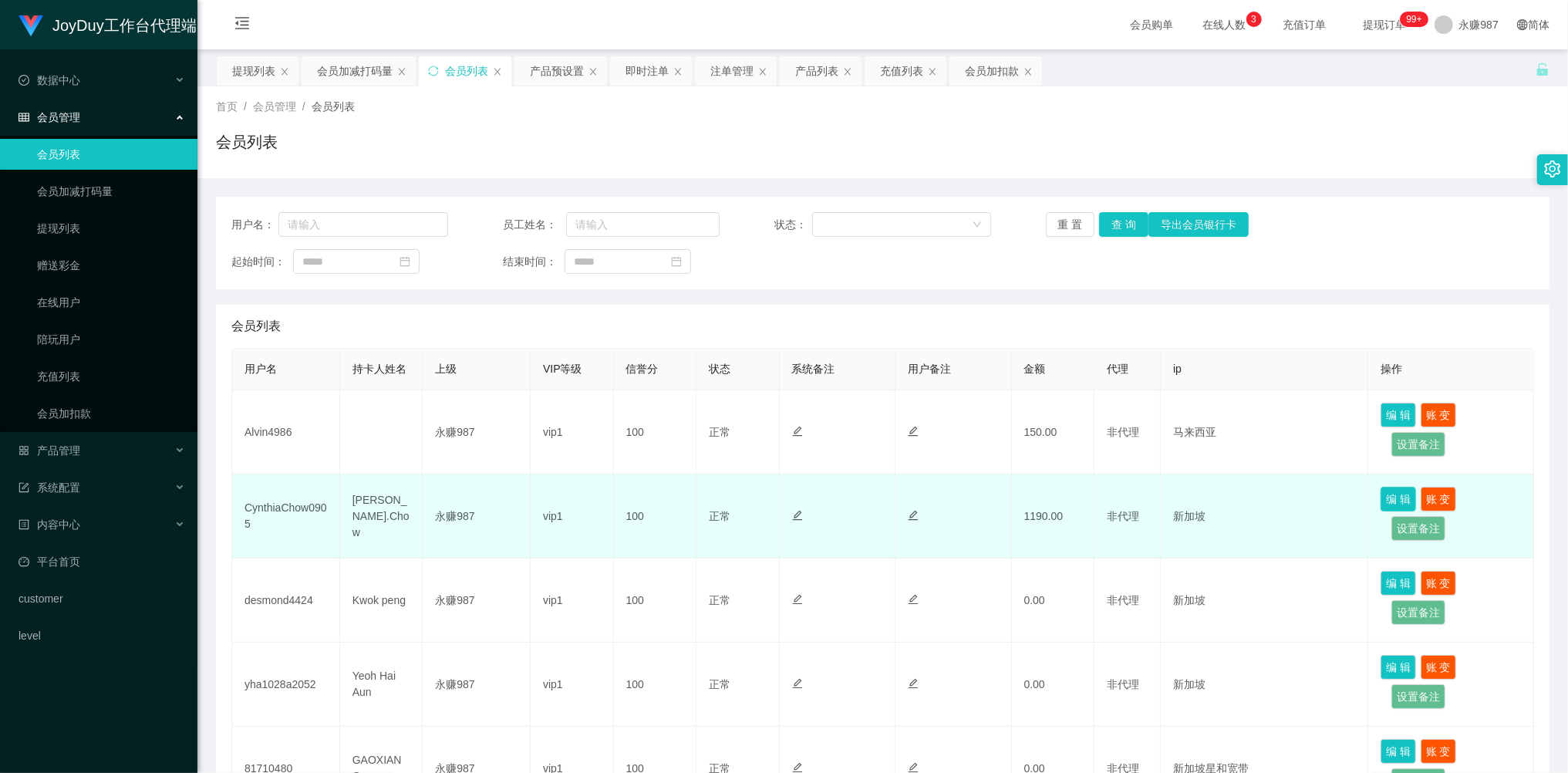
click at [1384, 494] on button "编 辑" at bounding box center [1398, 499] width 35 height 25
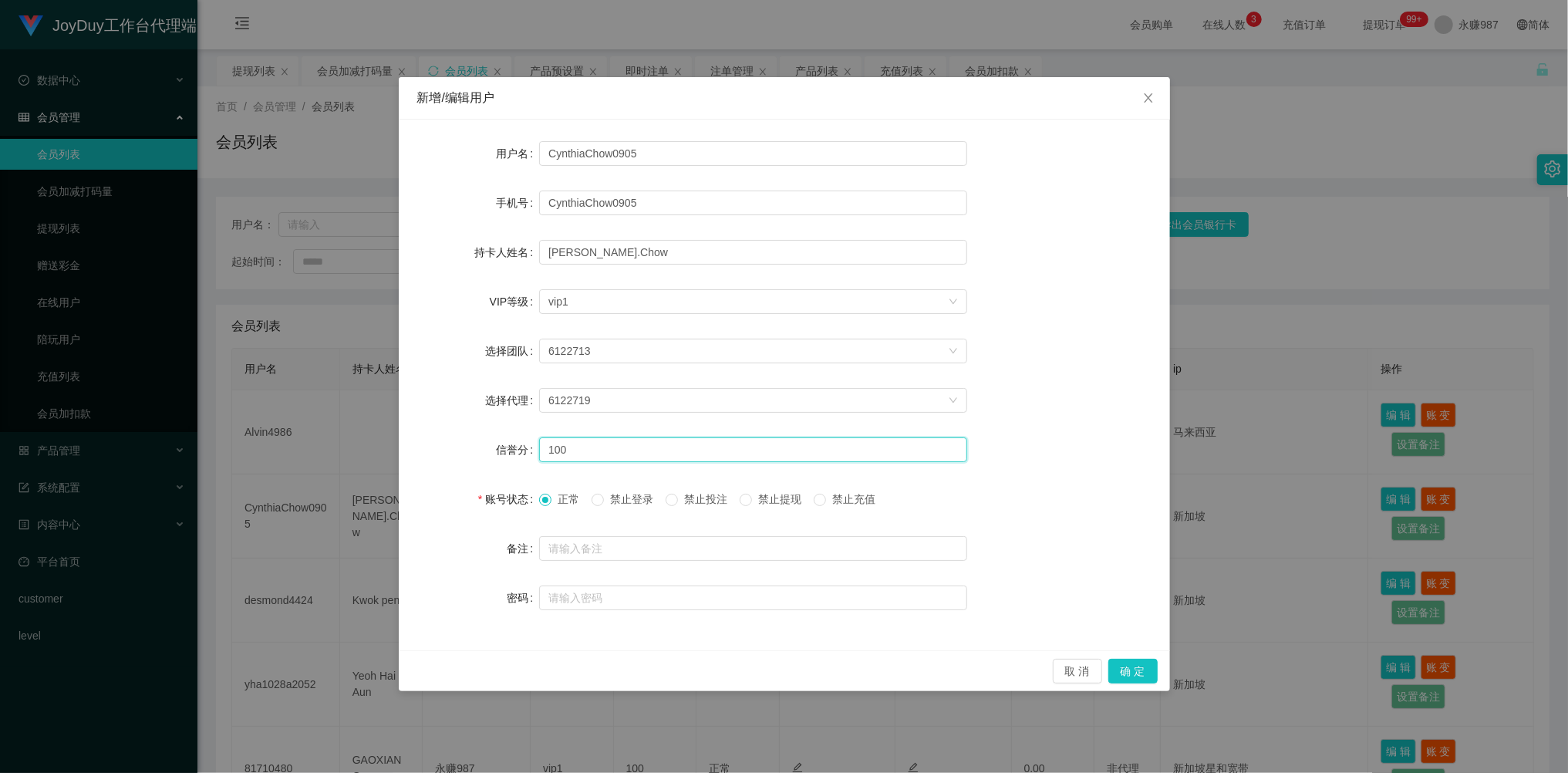
drag, startPoint x: 591, startPoint y: 450, endPoint x: 522, endPoint y: 439, distance: 69.9
click at [522, 439] on div "信誉分 100" at bounding box center [784, 450] width 734 height 31
type input "90"
click at [1138, 665] on button "确 定" at bounding box center [1133, 671] width 49 height 25
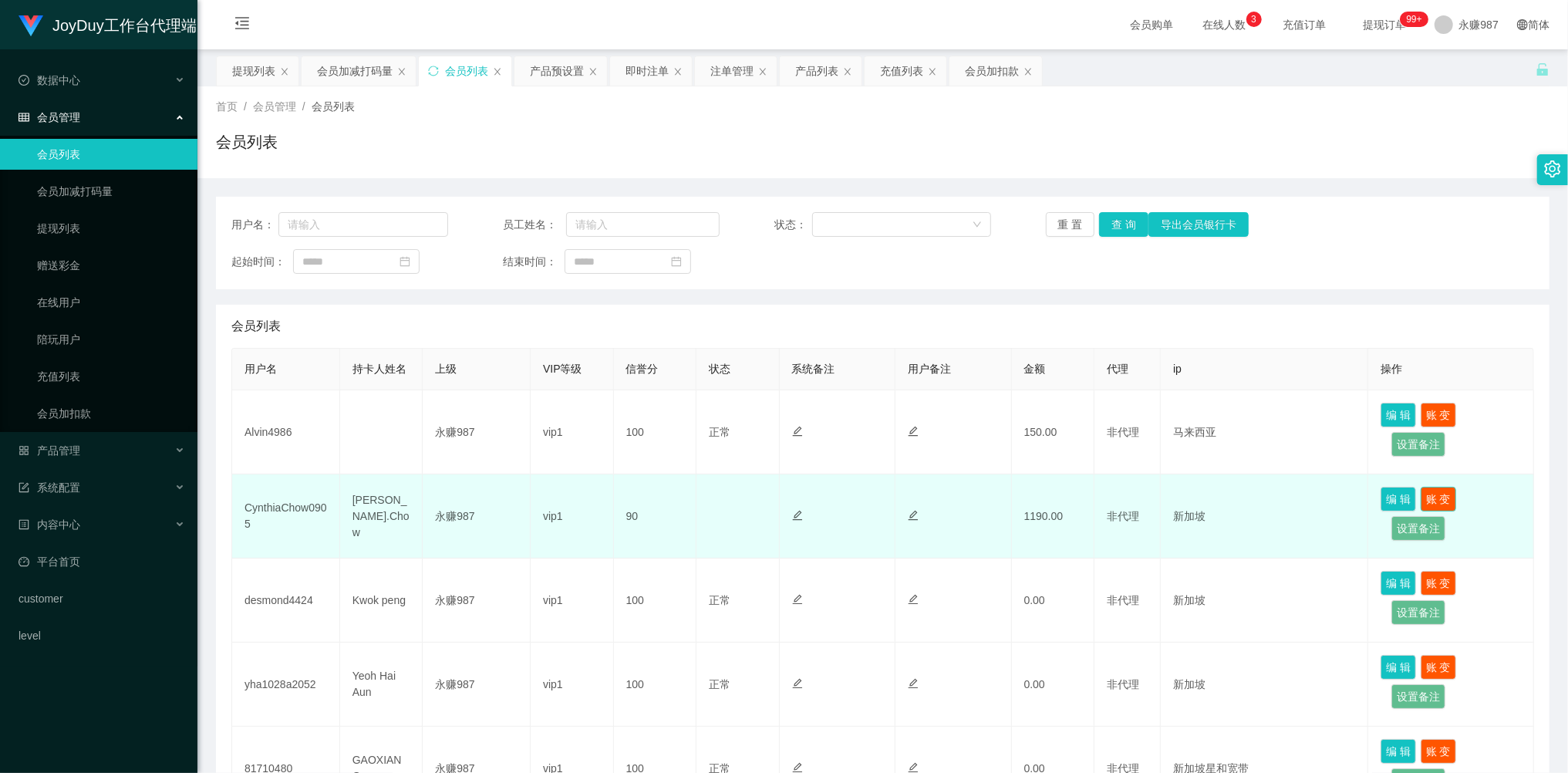
click at [1423, 494] on button "账 变" at bounding box center [1438, 499] width 35 height 25
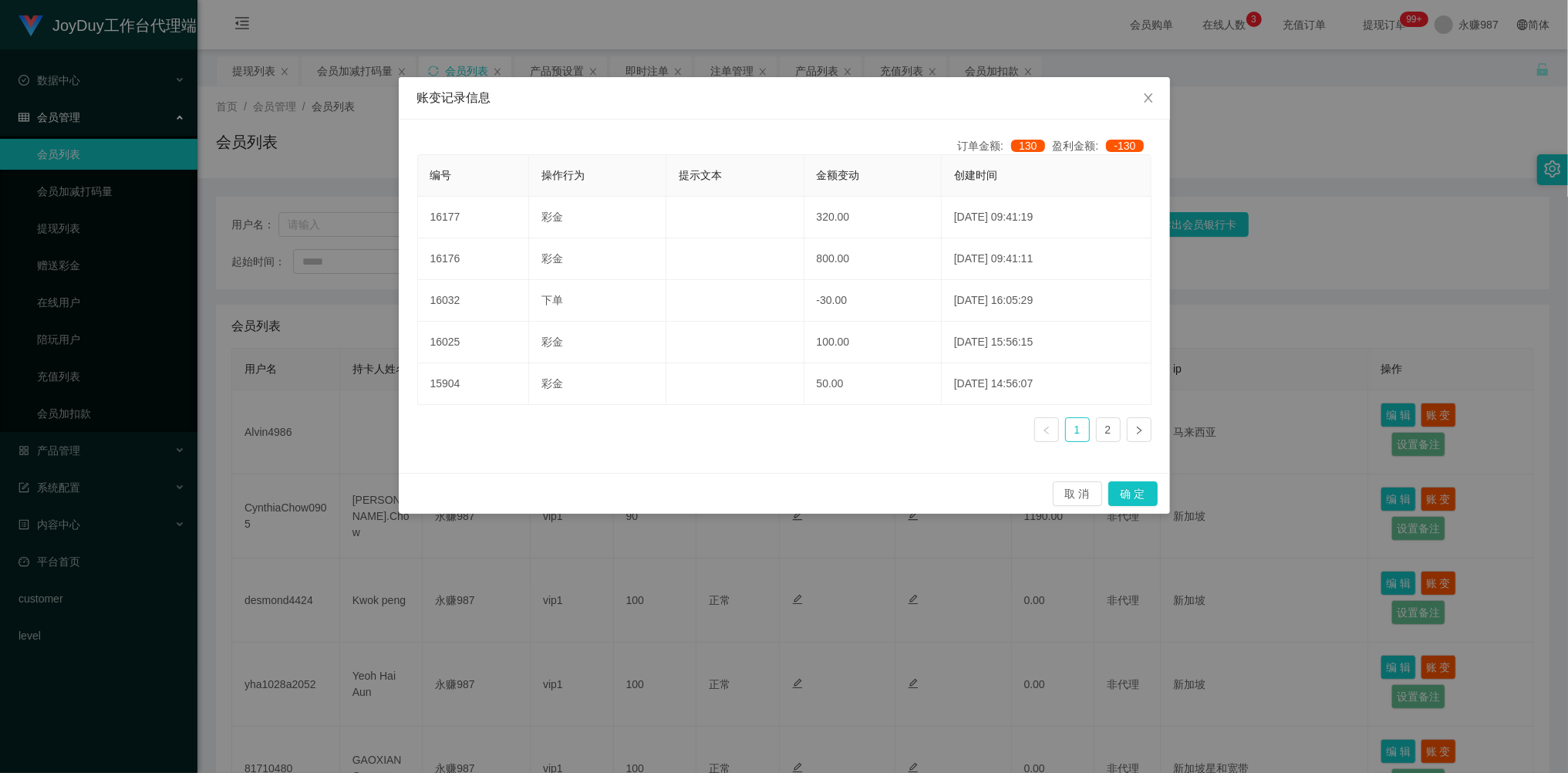
click at [1272, 352] on div "账变记录信息 订单金额: 130 盈利金额: -130 编号 操作行为 提示文本 金额变动 创建时间 16177 彩金 320.00 [DATE] 09:41…" at bounding box center [784, 386] width 1568 height 773
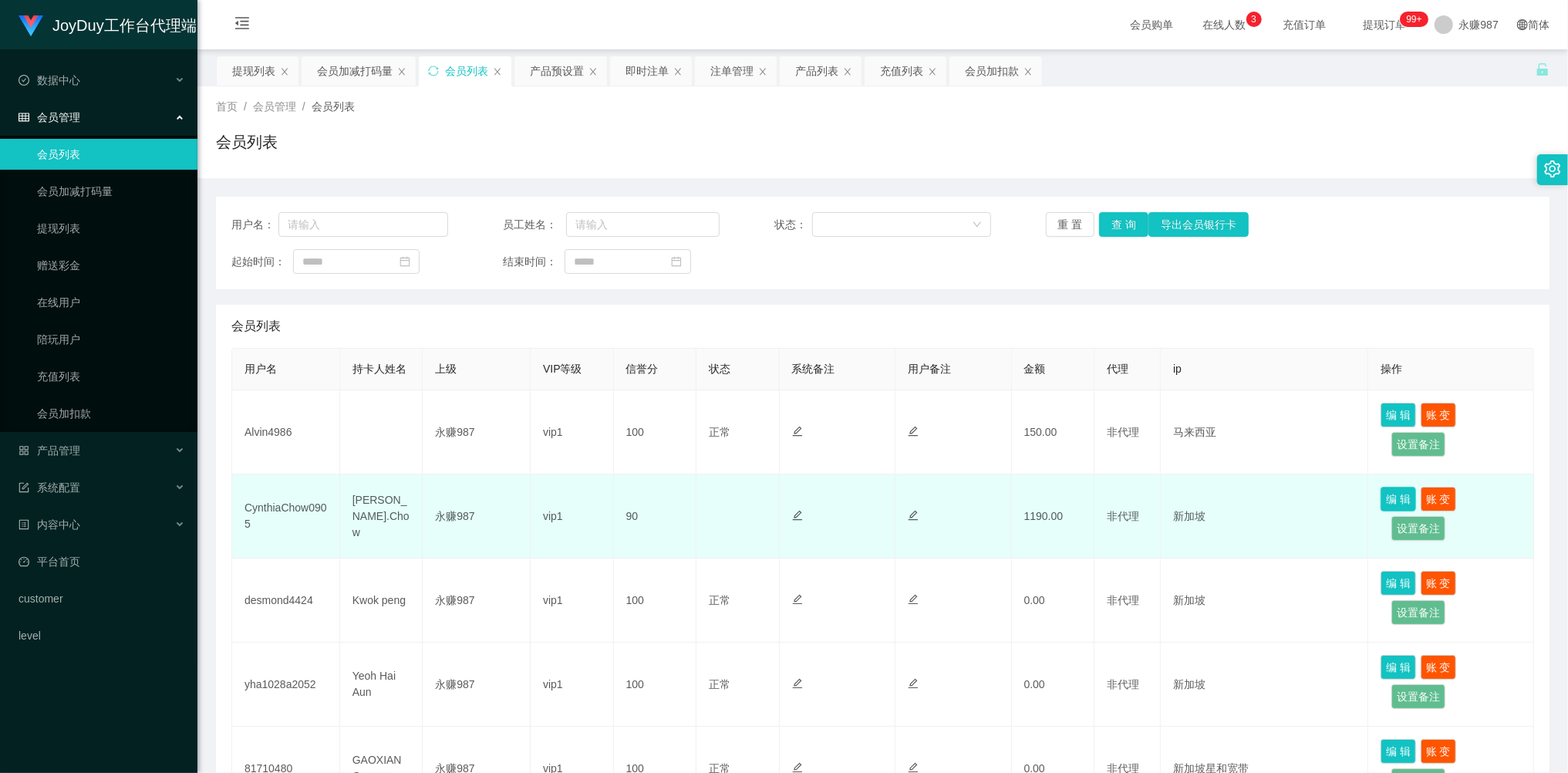
click at [1386, 491] on button "编 辑" at bounding box center [1398, 499] width 35 height 25
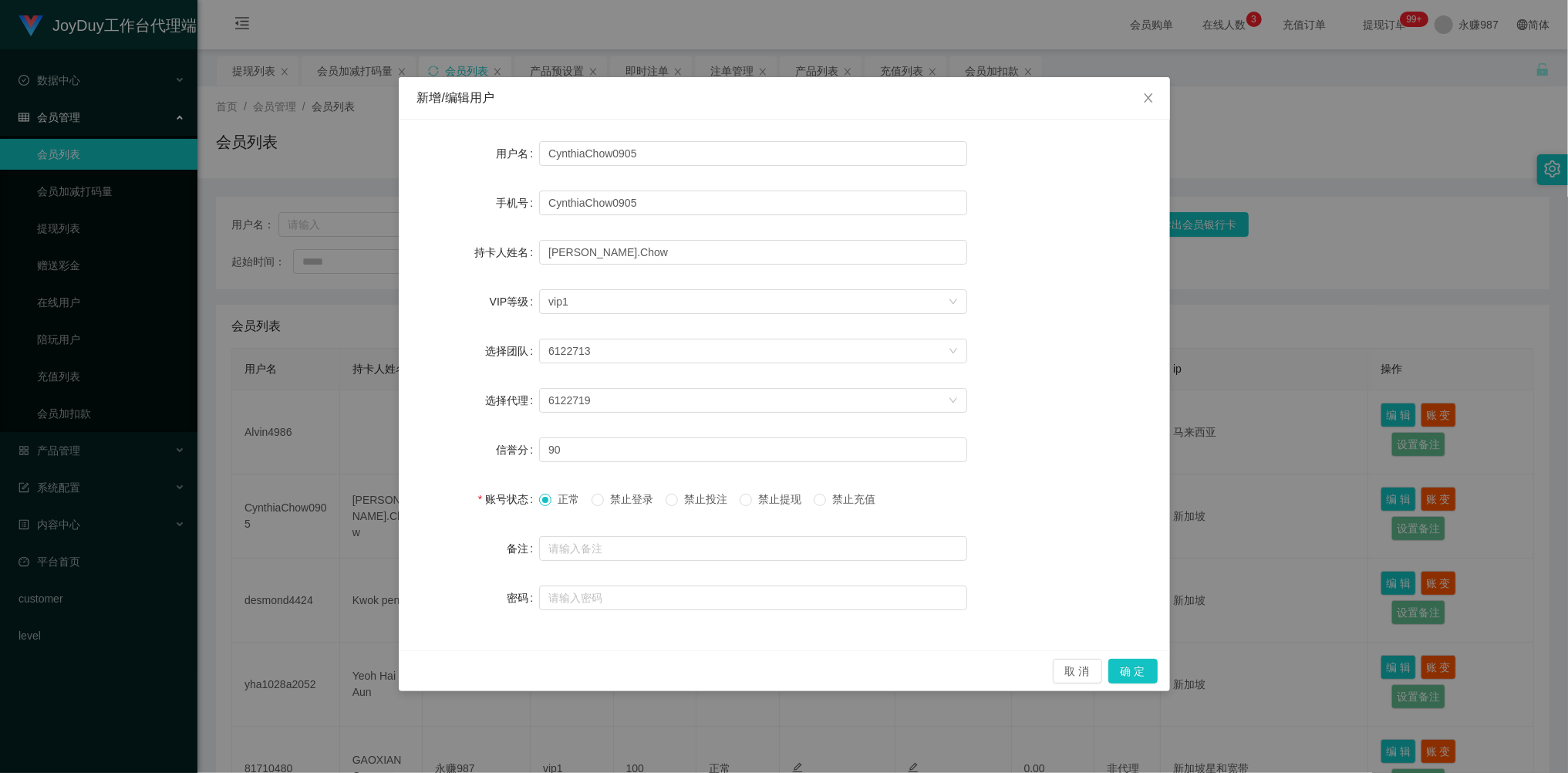
click at [779, 503] on span "禁止提现" at bounding box center [779, 499] width 56 height 12
click at [1260, 532] on div "新增/编辑用户 用户名 CynthiaChow0905 手机号 CynthiaChow0905 持卡人姓名 [PERSON_NAME].Chow VIP等级 …" at bounding box center [784, 386] width 1568 height 773
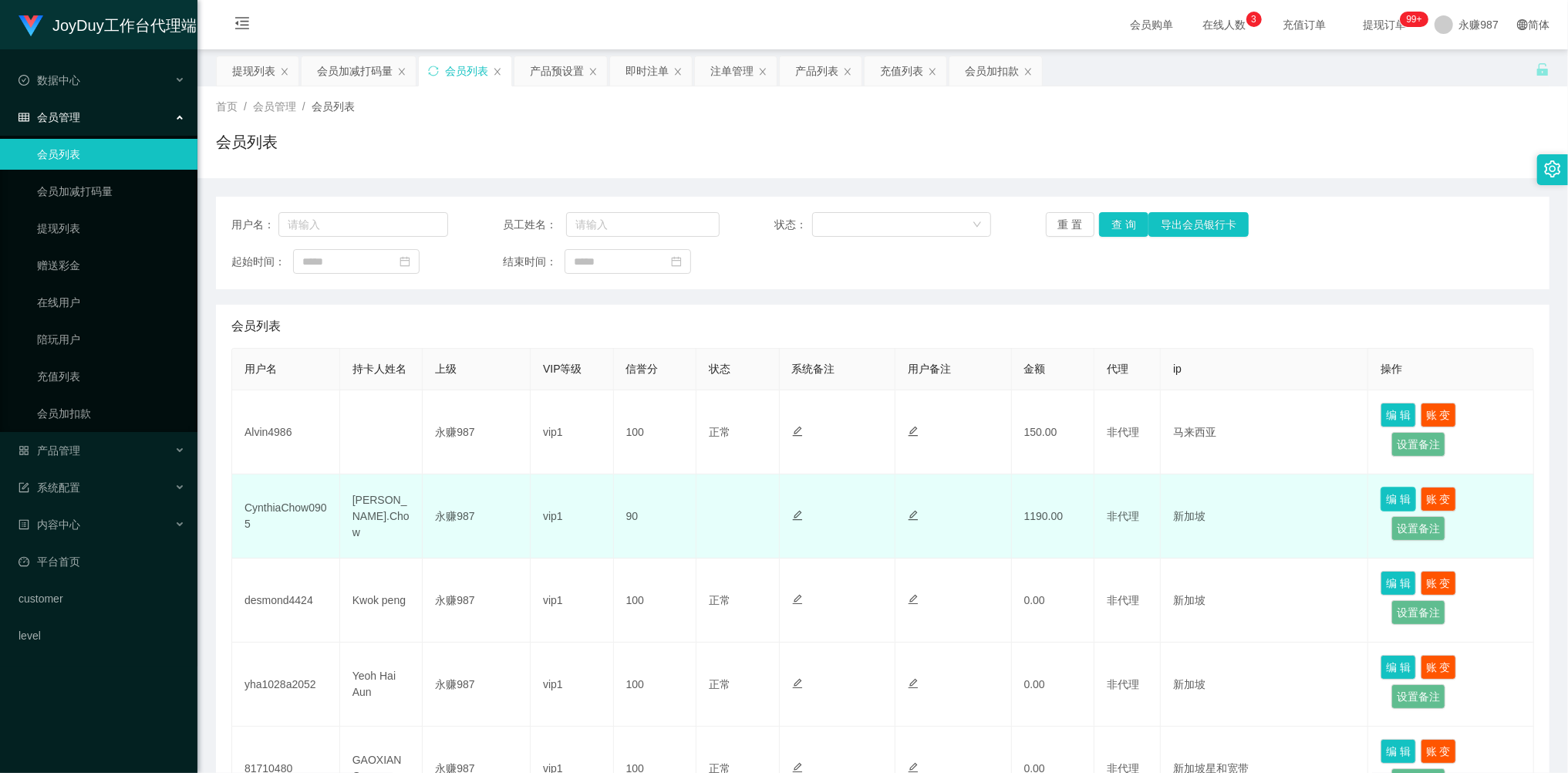
click at [1387, 500] on button "编 辑" at bounding box center [1398, 499] width 35 height 25
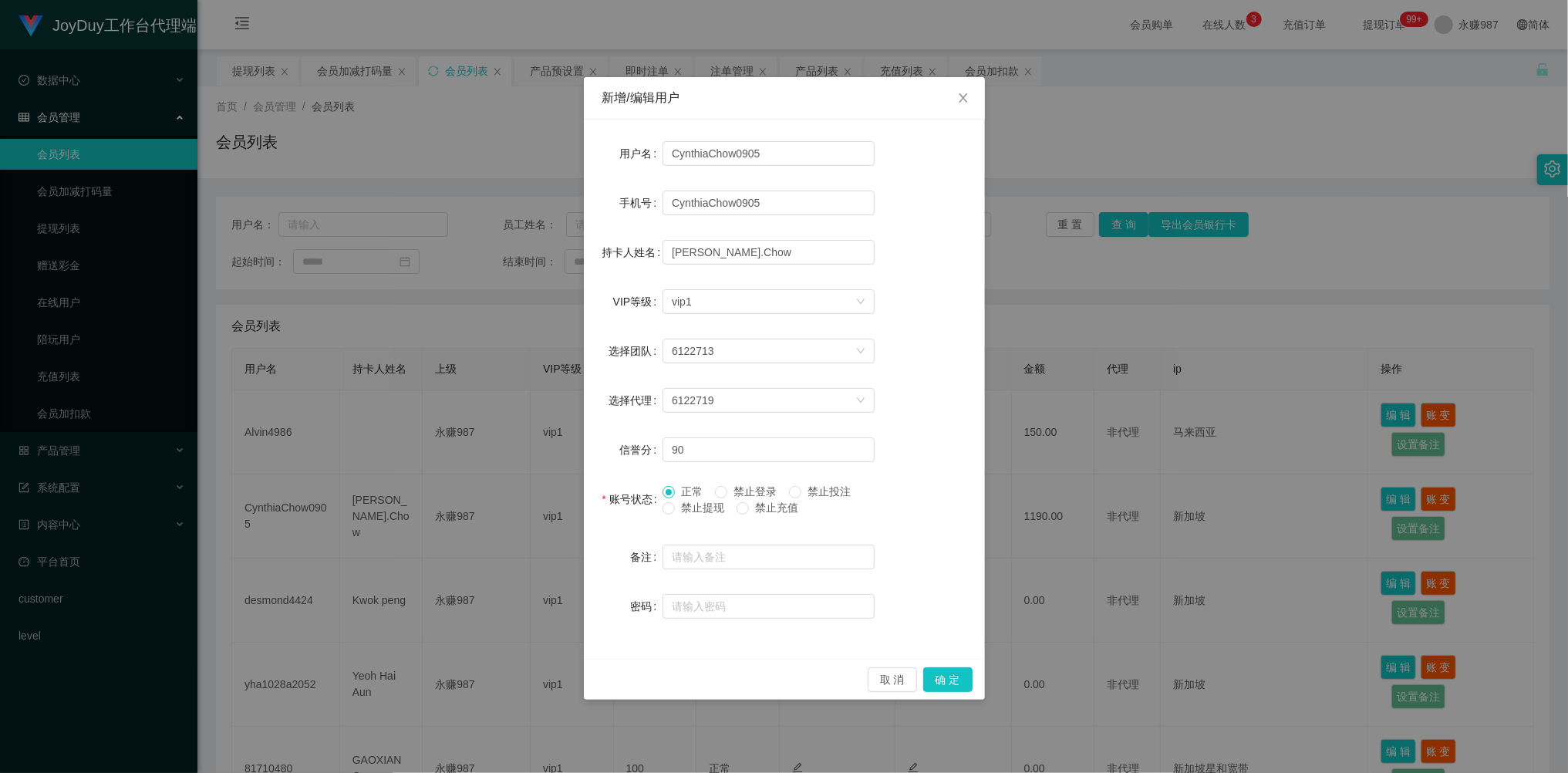
click at [822, 492] on span "禁止投注" at bounding box center [829, 490] width 56 height 12
click at [698, 515] on label "禁止提现" at bounding box center [696, 508] width 68 height 16
drag, startPoint x: 947, startPoint y: 673, endPoint x: 985, endPoint y: 645, distance: 47.2
click at [949, 674] on button "确 定" at bounding box center [947, 680] width 49 height 25
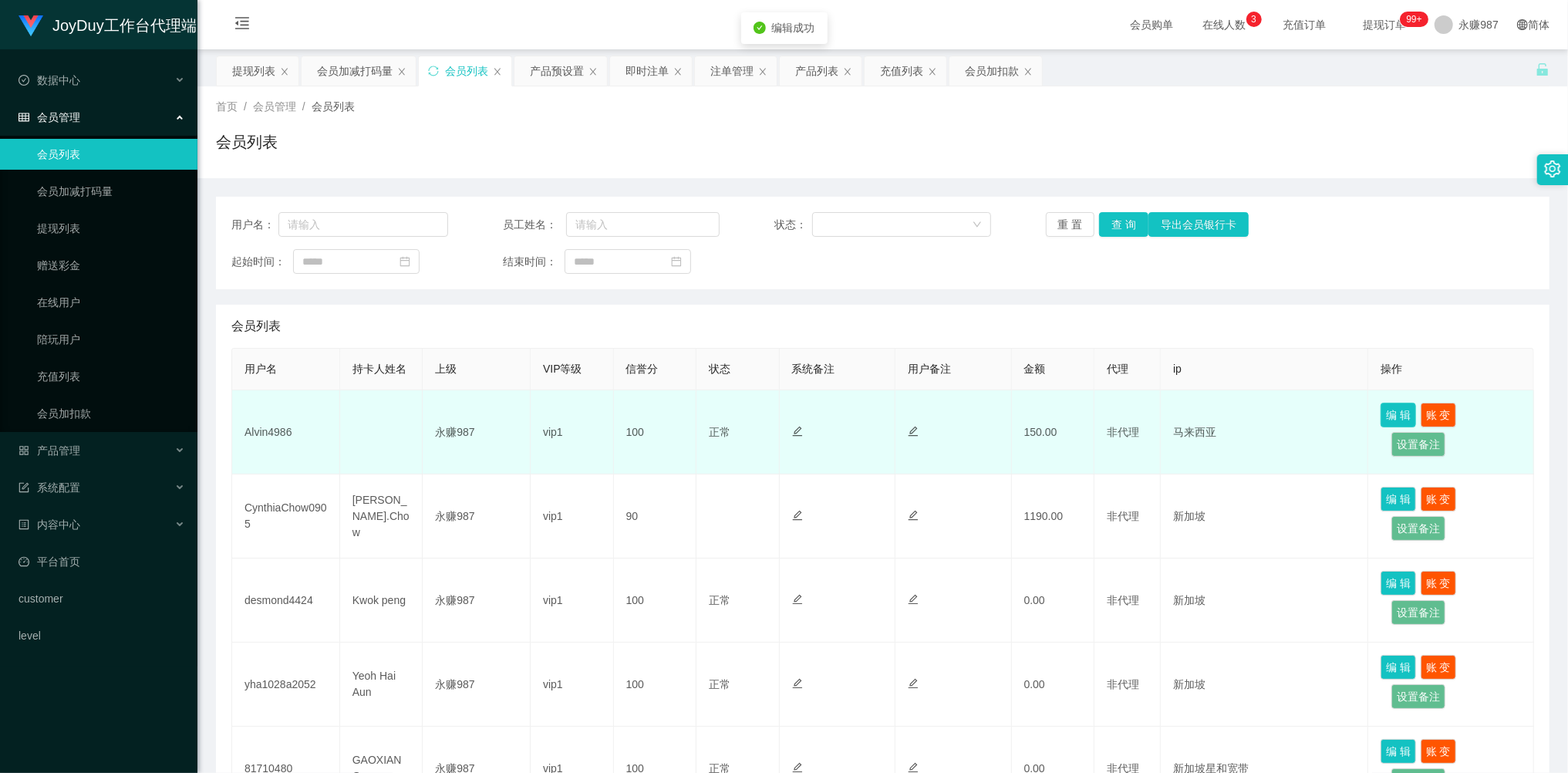
drag, startPoint x: 1392, startPoint y: 414, endPoint x: 1382, endPoint y: 412, distance: 10.2
click at [1392, 414] on button "编 辑" at bounding box center [1398, 415] width 35 height 25
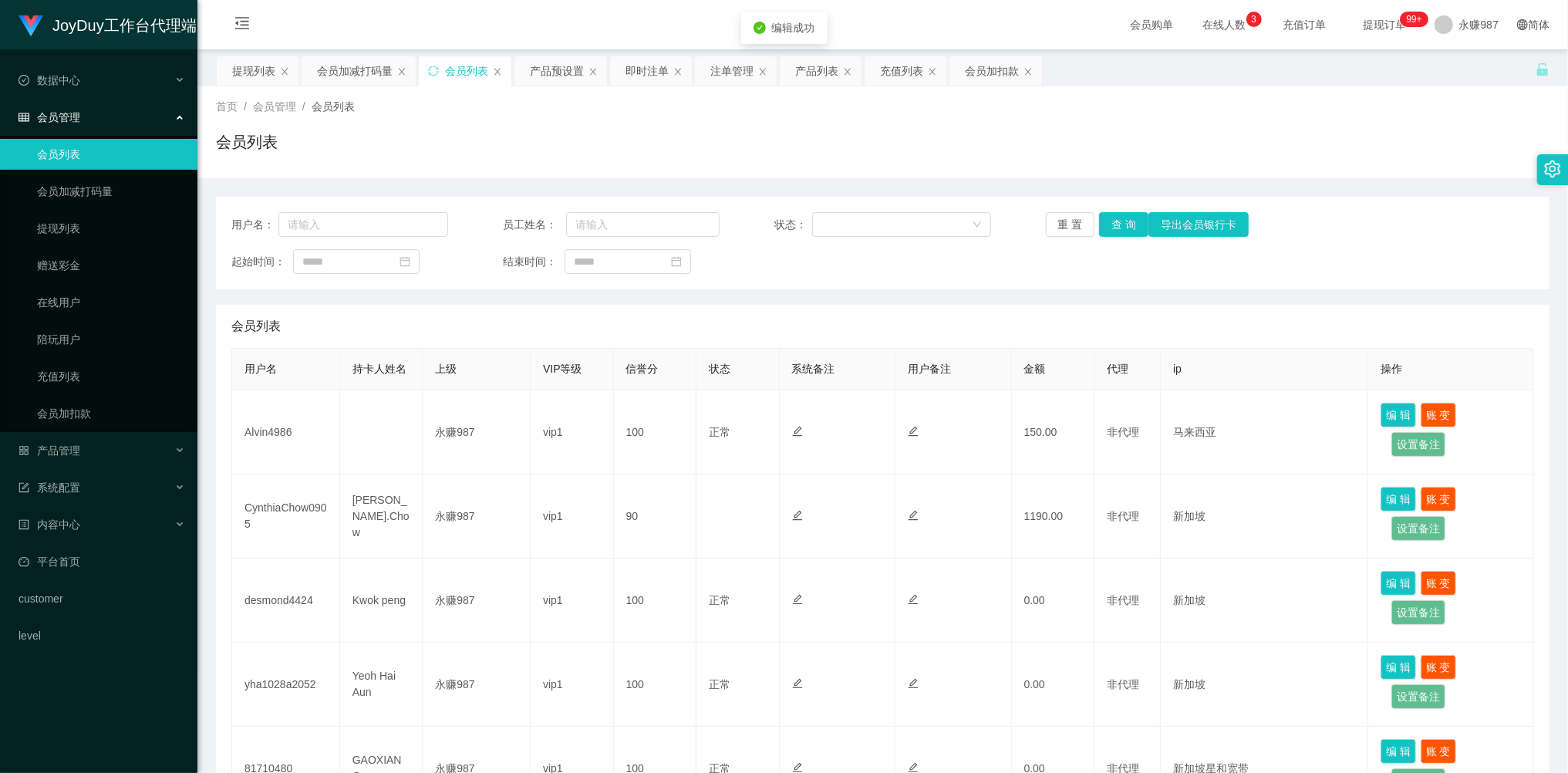
type input "Alvin4986"
type input "100"
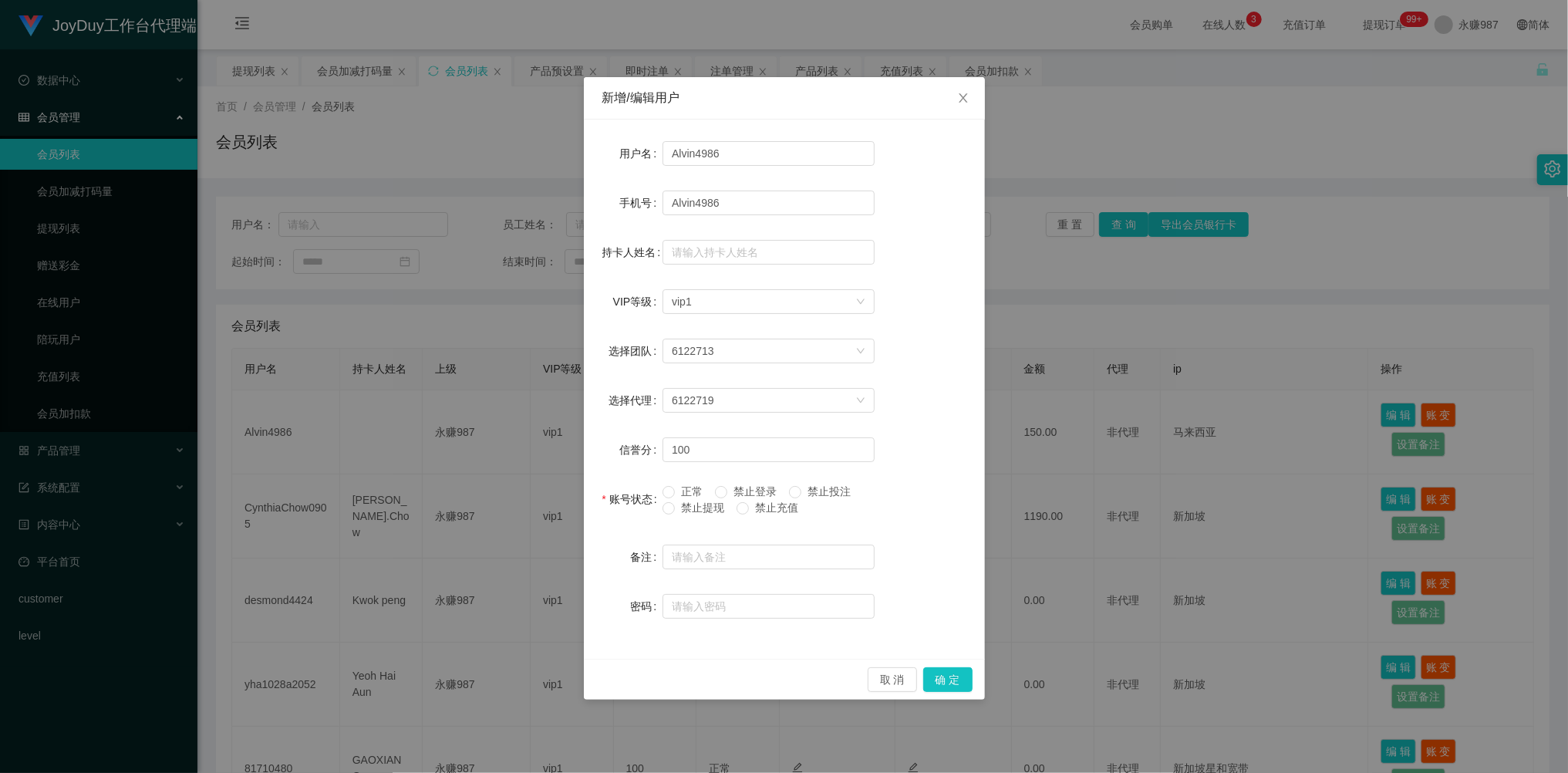
click at [1069, 486] on div "新增/编辑用户 用户名 Alvin4986 手机号 Alvin4986 持卡人姓名 VIP等级 选择VIP等级 vip1 选择团队 6122713 选择代理 …" at bounding box center [784, 386] width 1568 height 773
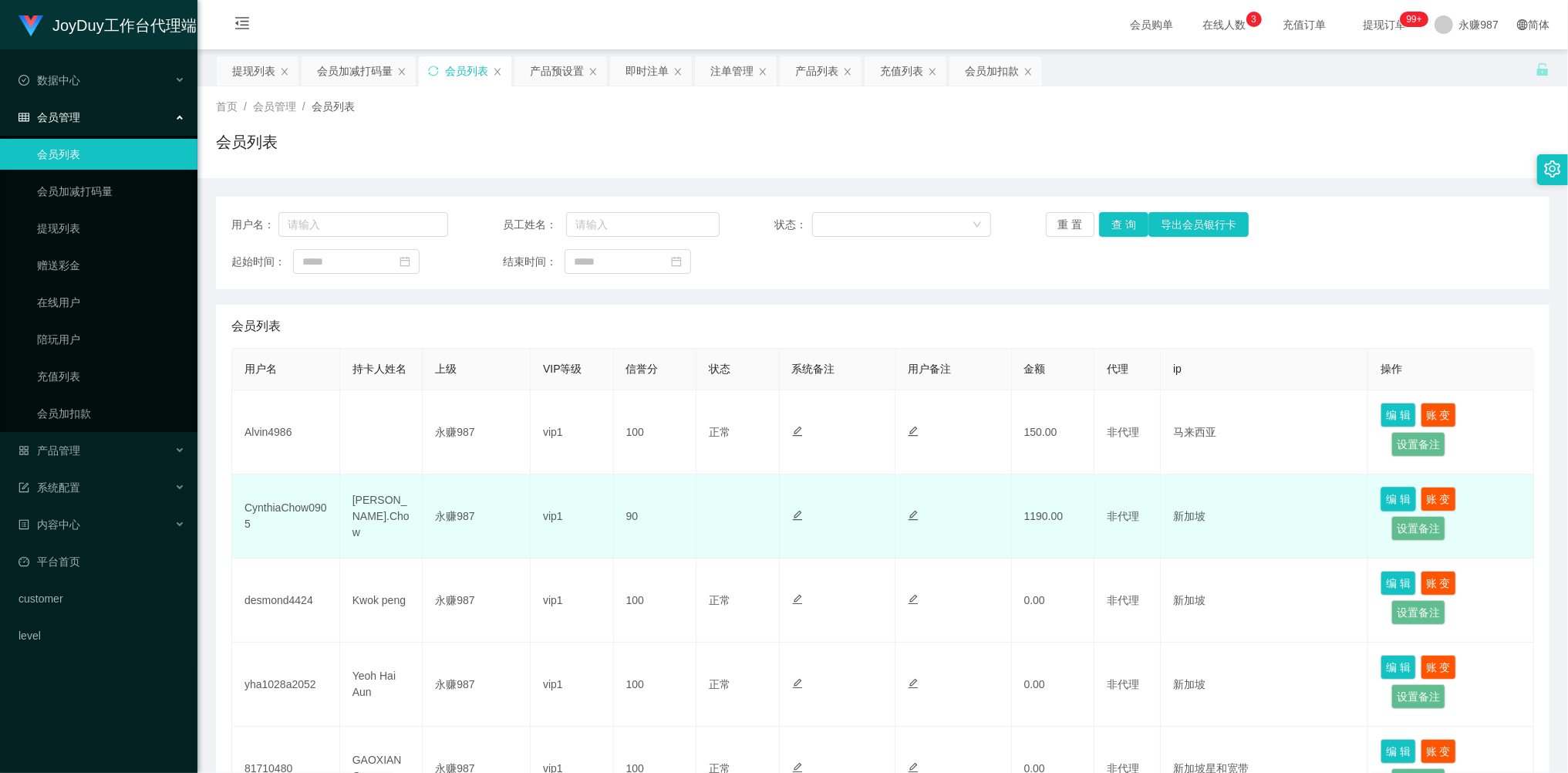
click at [1384, 501] on button "编 辑" at bounding box center [1398, 499] width 35 height 25
type input "CynthiaChow0905"
type input "[PERSON_NAME].Chow"
type input "90"
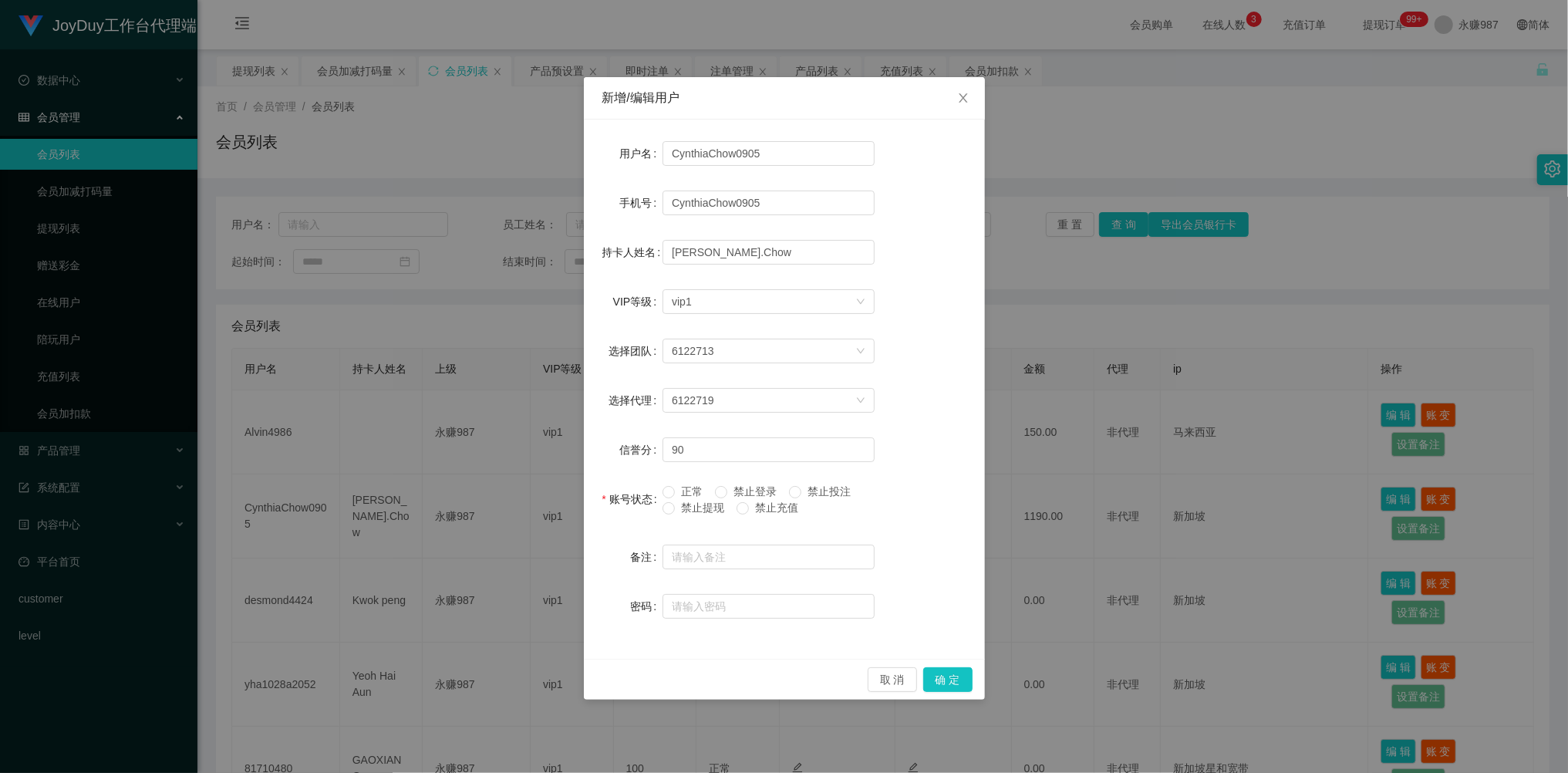
click at [702, 513] on span "禁止提现" at bounding box center [703, 507] width 56 height 12
click at [683, 510] on span "禁止提现" at bounding box center [703, 507] width 56 height 12
click at [945, 679] on button "确 定" at bounding box center [947, 680] width 49 height 25
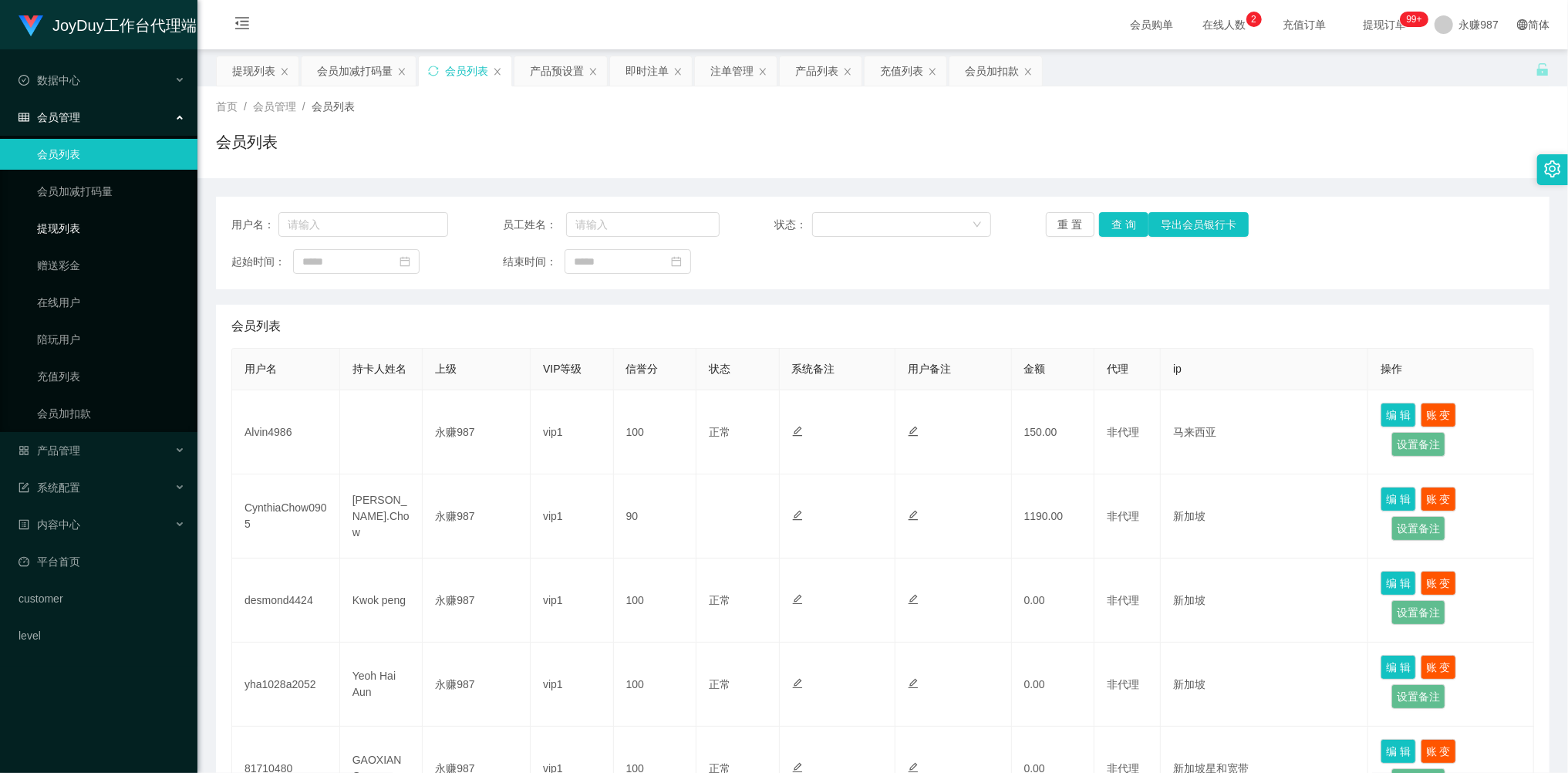
click at [73, 230] on link "提现列表" at bounding box center [111, 228] width 148 height 31
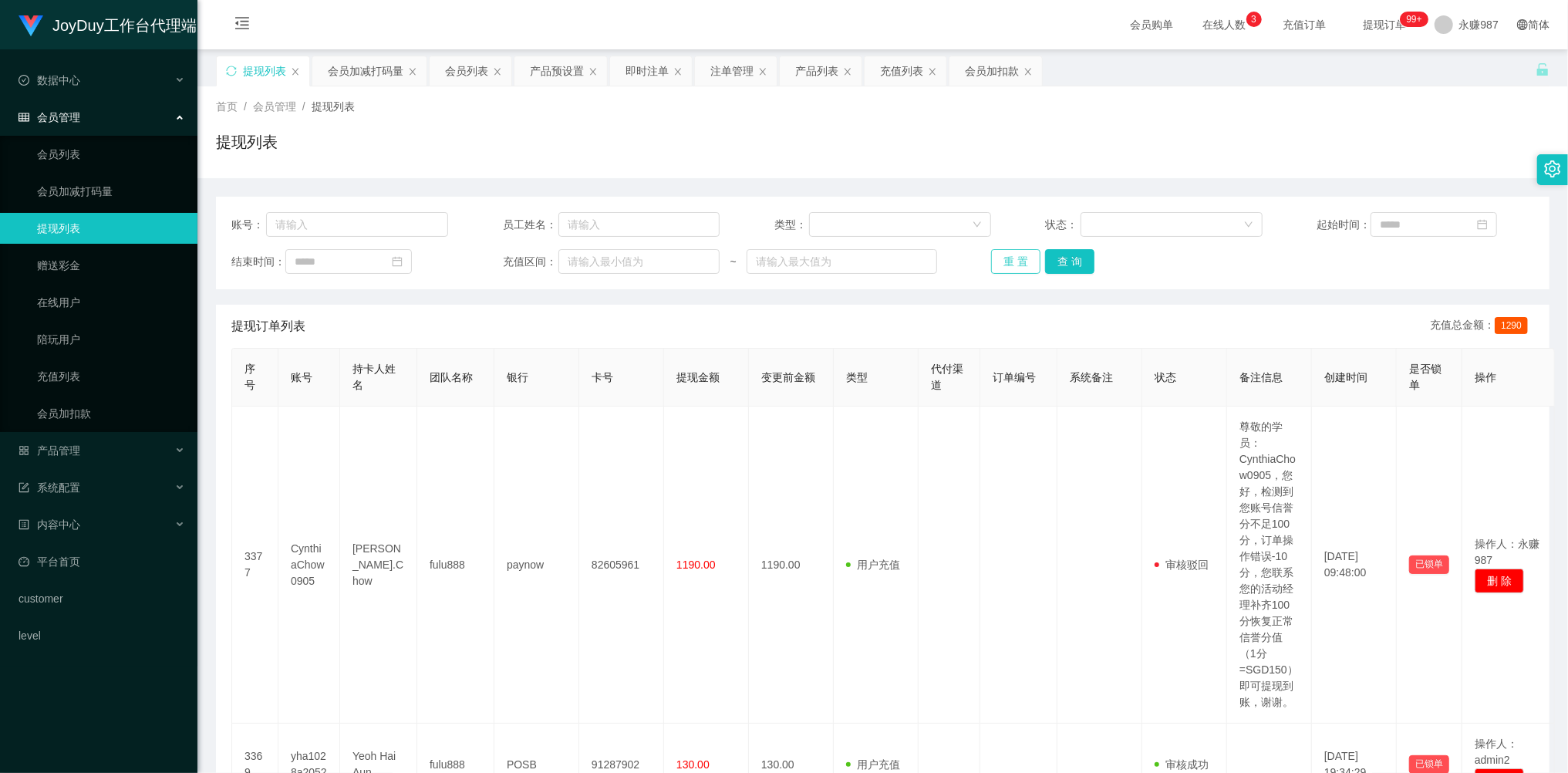
click at [1006, 259] on button "重 置" at bounding box center [1015, 261] width 49 height 25
click at [1006, 259] on div "重 置 查 询" at bounding box center [1099, 261] width 217 height 25
